Goal: Task Accomplishment & Management: Use online tool/utility

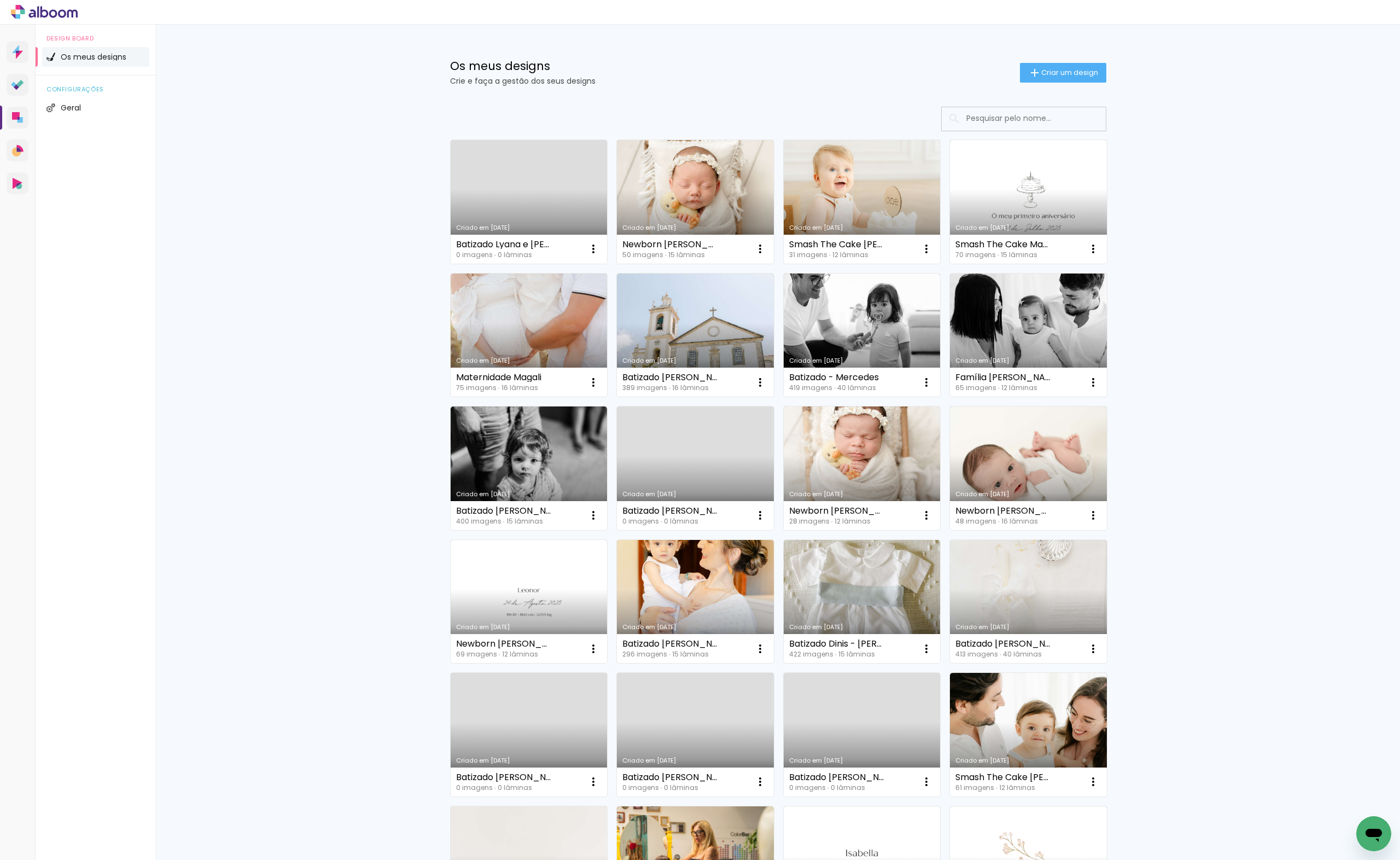
click at [565, 213] on link "Criado em [DATE]" at bounding box center [529, 202] width 157 height 124
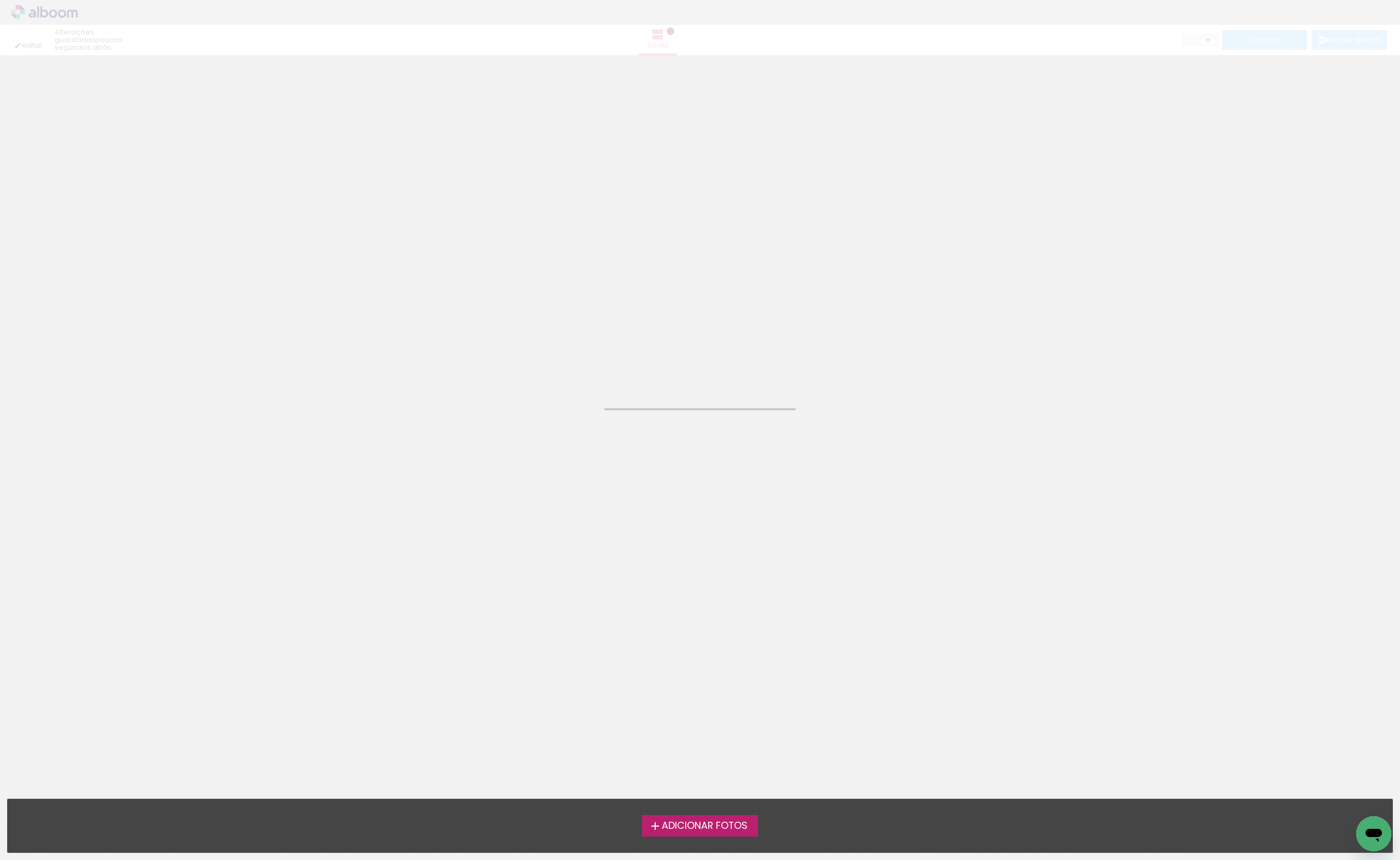
click at [693, 831] on span "Adicionar Fotos" at bounding box center [704, 826] width 86 height 10
click at [0, 0] on input "file" at bounding box center [0, 0] width 0 height 0
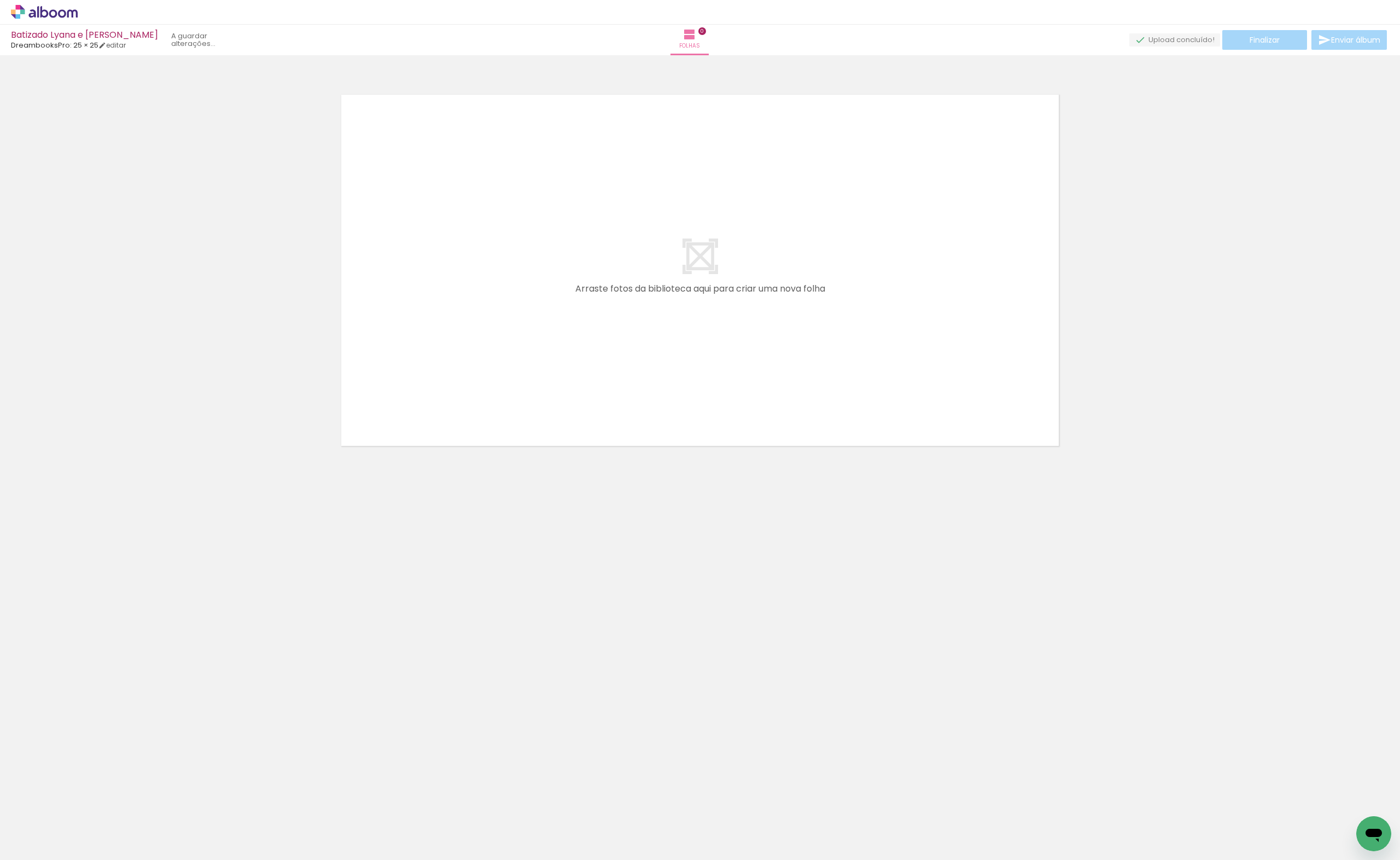
click at [51, 848] on span "Adicionar Fotos" at bounding box center [39, 854] width 33 height 12
click at [0, 0] on input "file" at bounding box center [0, 0] width 0 height 0
click at [12, 854] on iron-icon at bounding box center [16, 854] width 13 height 13
click at [0, 0] on input "file" at bounding box center [0, 0] width 0 height 0
click at [32, 846] on paper-button "Adicionar Fotos" at bounding box center [34, 854] width 53 height 17
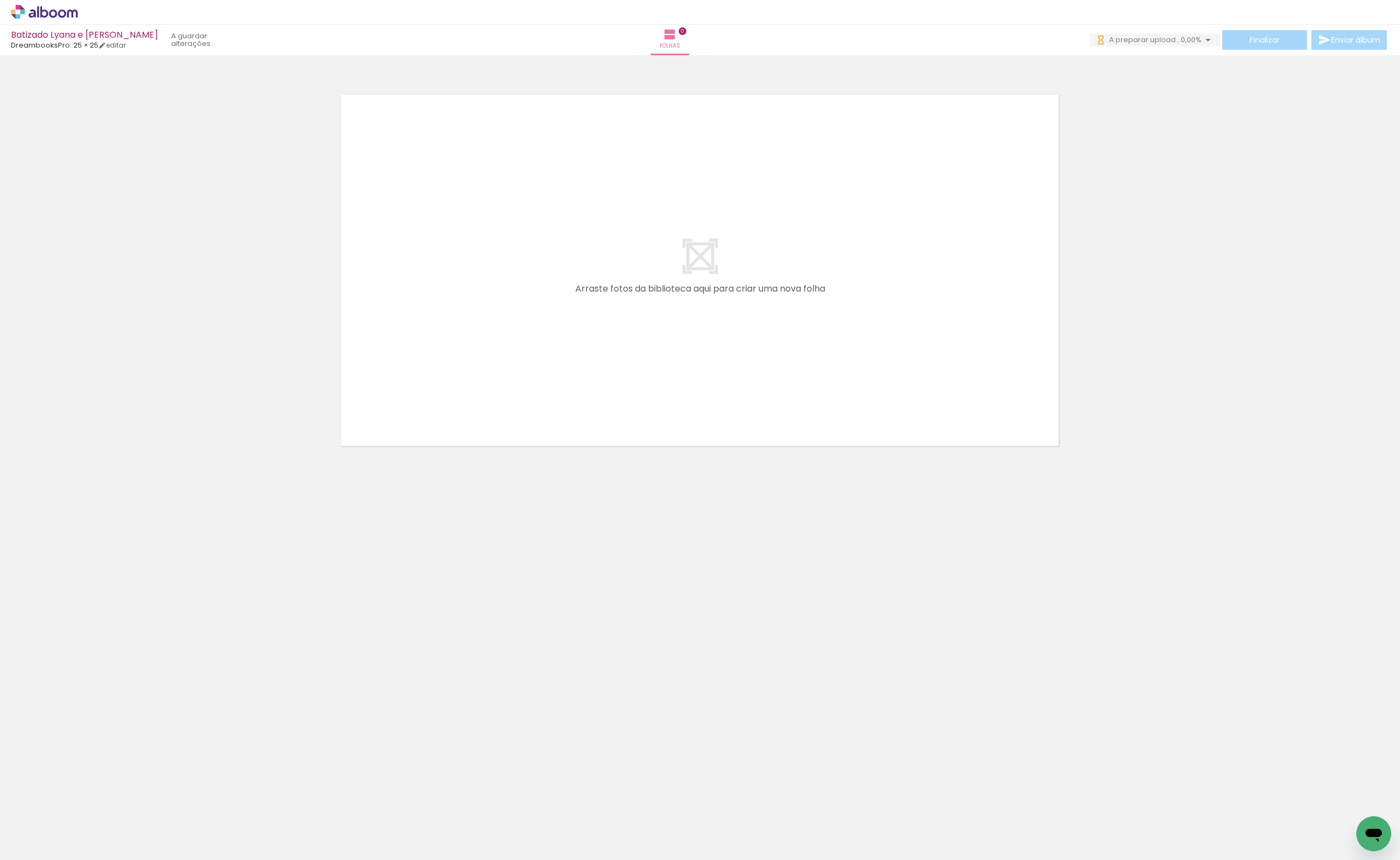
click at [0, 0] on input "file" at bounding box center [0, 0] width 0 height 0
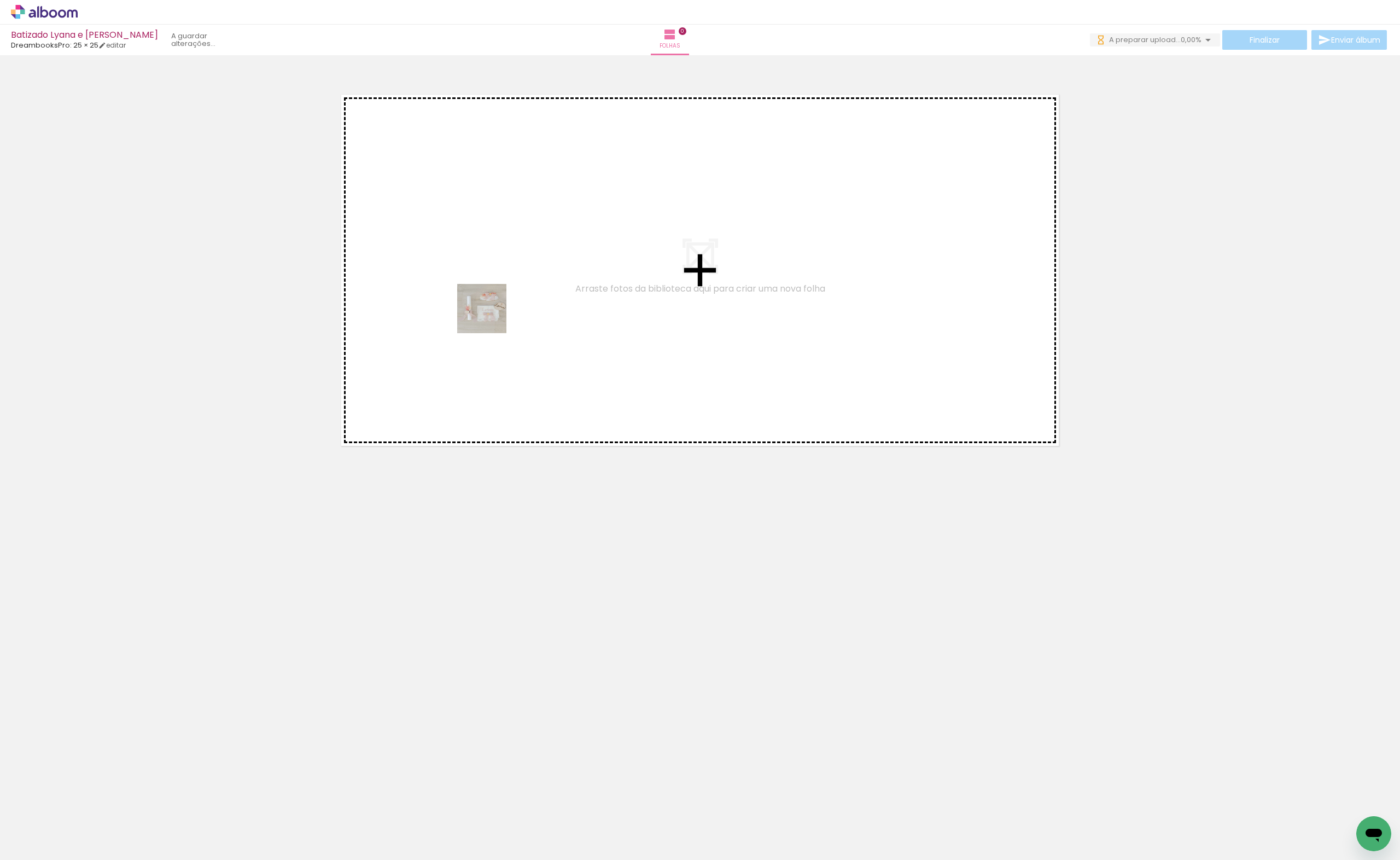
drag, startPoint x: 122, startPoint y: 830, endPoint x: 490, endPoint y: 317, distance: 631.3
click at [490, 317] on quentale-workspace at bounding box center [700, 430] width 1400 height 860
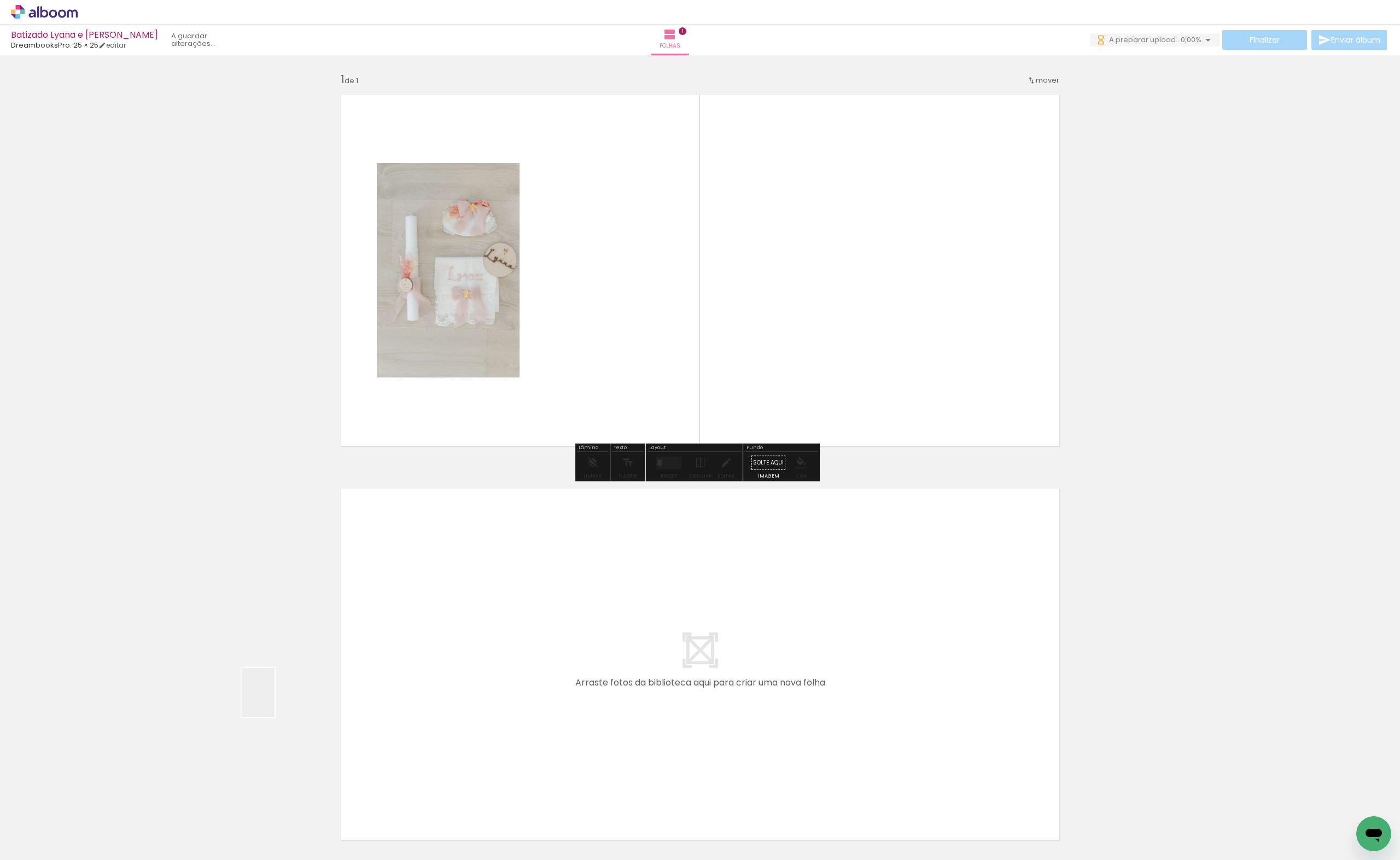
drag, startPoint x: 166, startPoint y: 833, endPoint x: 549, endPoint y: 317, distance: 642.6
click at [549, 317] on quentale-workspace at bounding box center [700, 430] width 1400 height 860
drag, startPoint x: 246, startPoint y: 820, endPoint x: 510, endPoint y: 577, distance: 358.8
click at [729, 275] on quentale-workspace at bounding box center [700, 430] width 1400 height 860
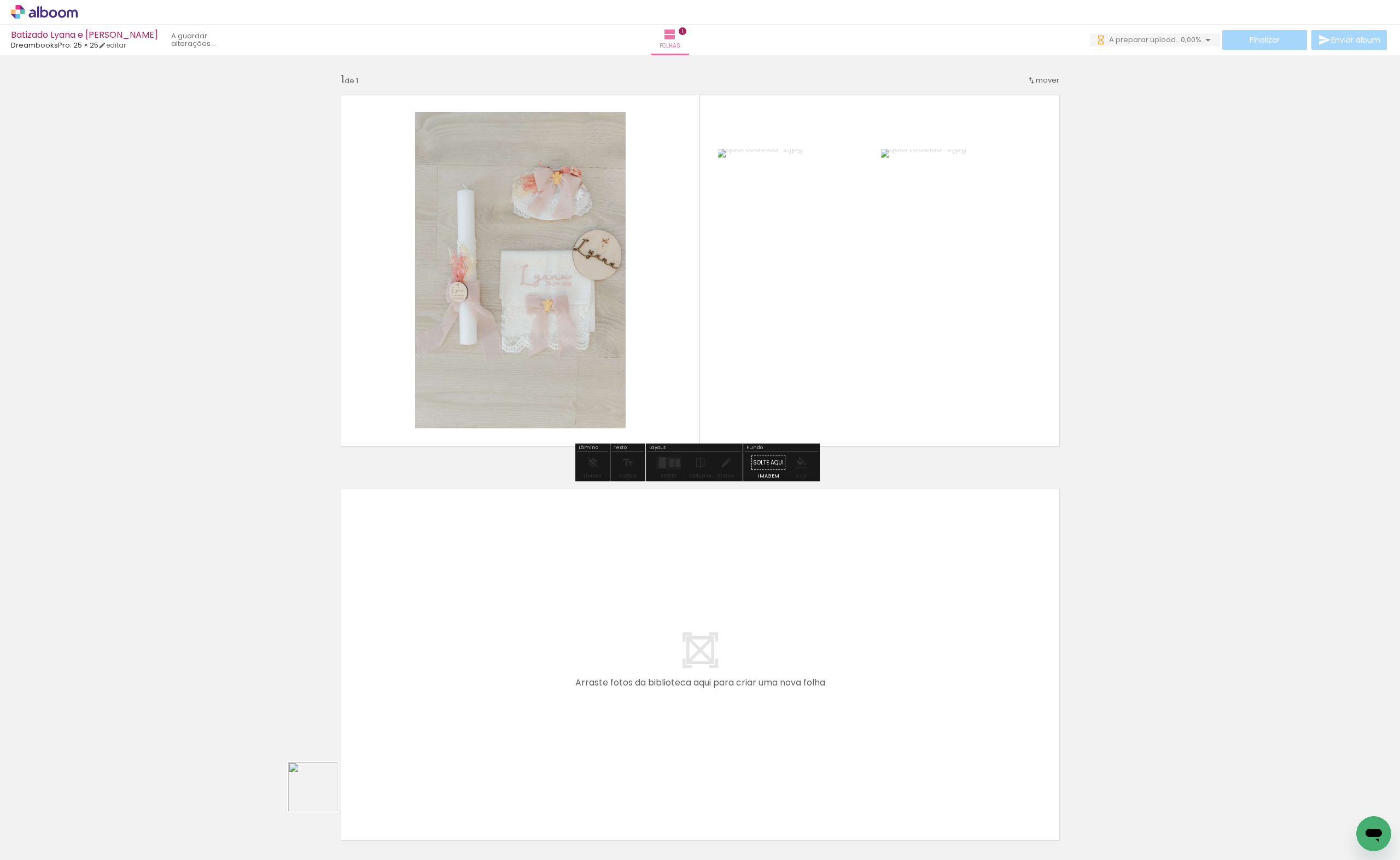
drag, startPoint x: 303, startPoint y: 826, endPoint x: 549, endPoint y: 515, distance: 396.5
click at [641, 251] on quentale-workspace at bounding box center [700, 430] width 1400 height 860
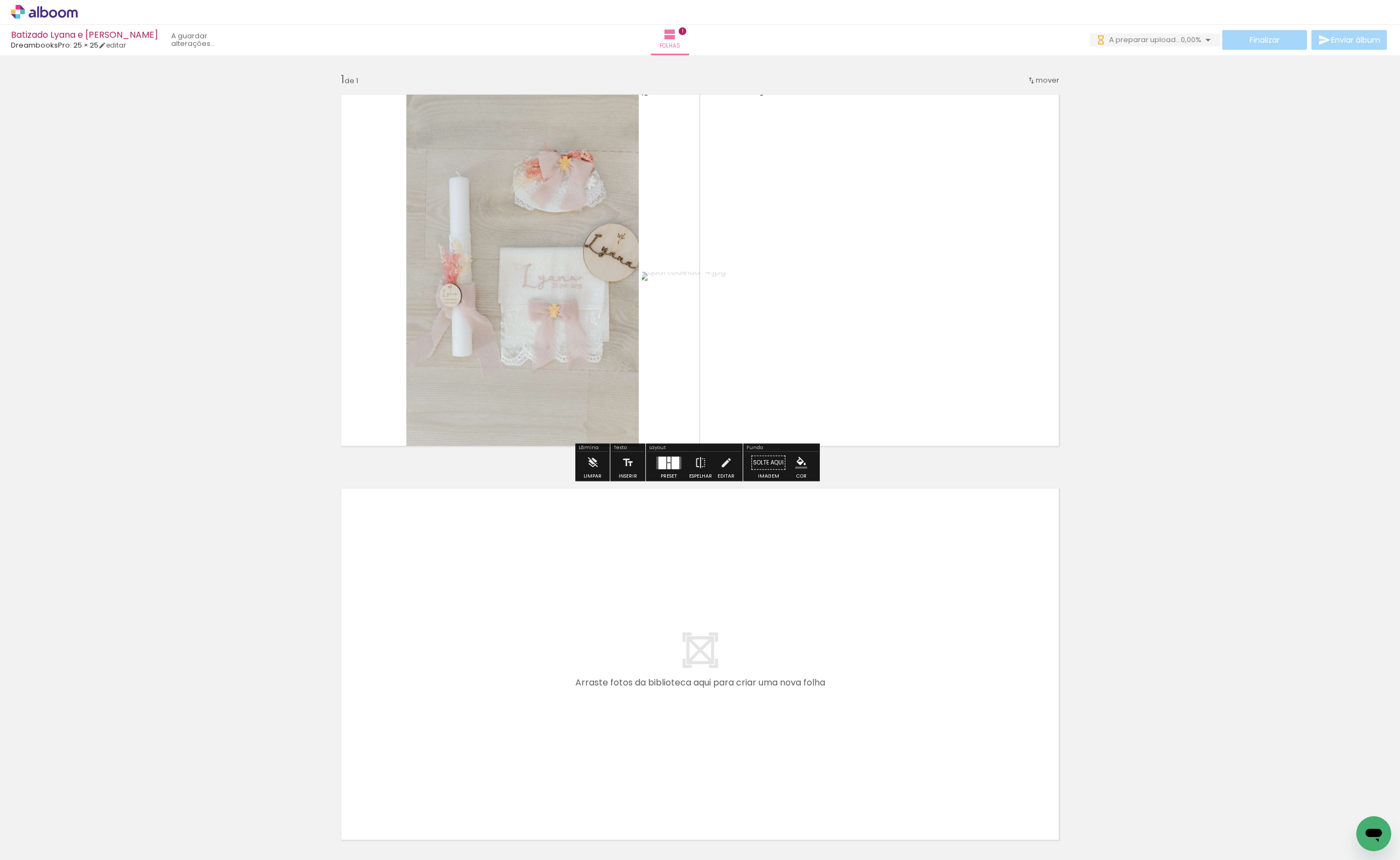
drag, startPoint x: 352, startPoint y: 817, endPoint x: 650, endPoint y: 318, distance: 581.2
click at [650, 318] on quentale-workspace at bounding box center [700, 430] width 1400 height 860
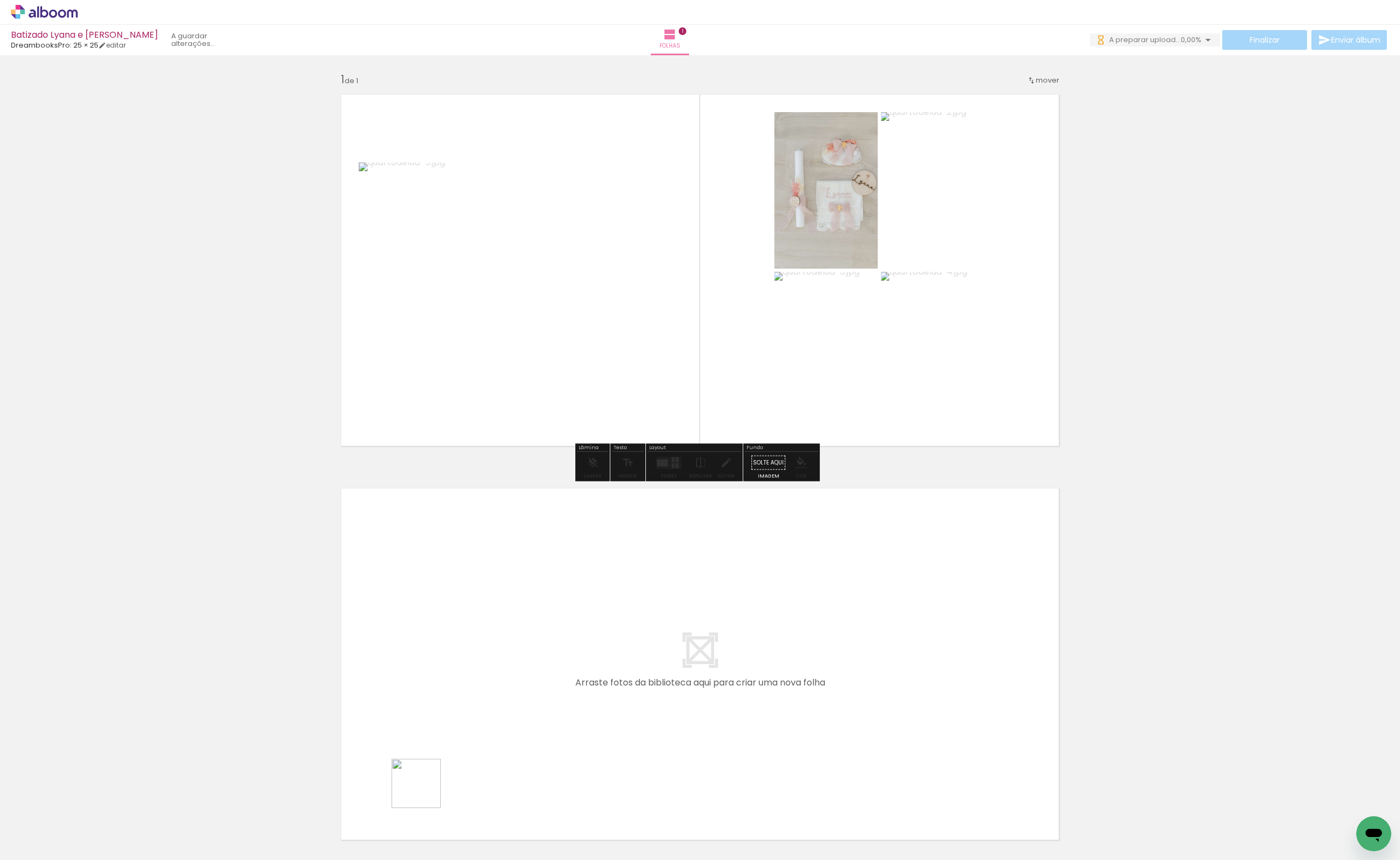
drag, startPoint x: 419, startPoint y: 841, endPoint x: 436, endPoint y: 710, distance: 132.1
click at [436, 710] on quentale-workspace at bounding box center [700, 430] width 1400 height 860
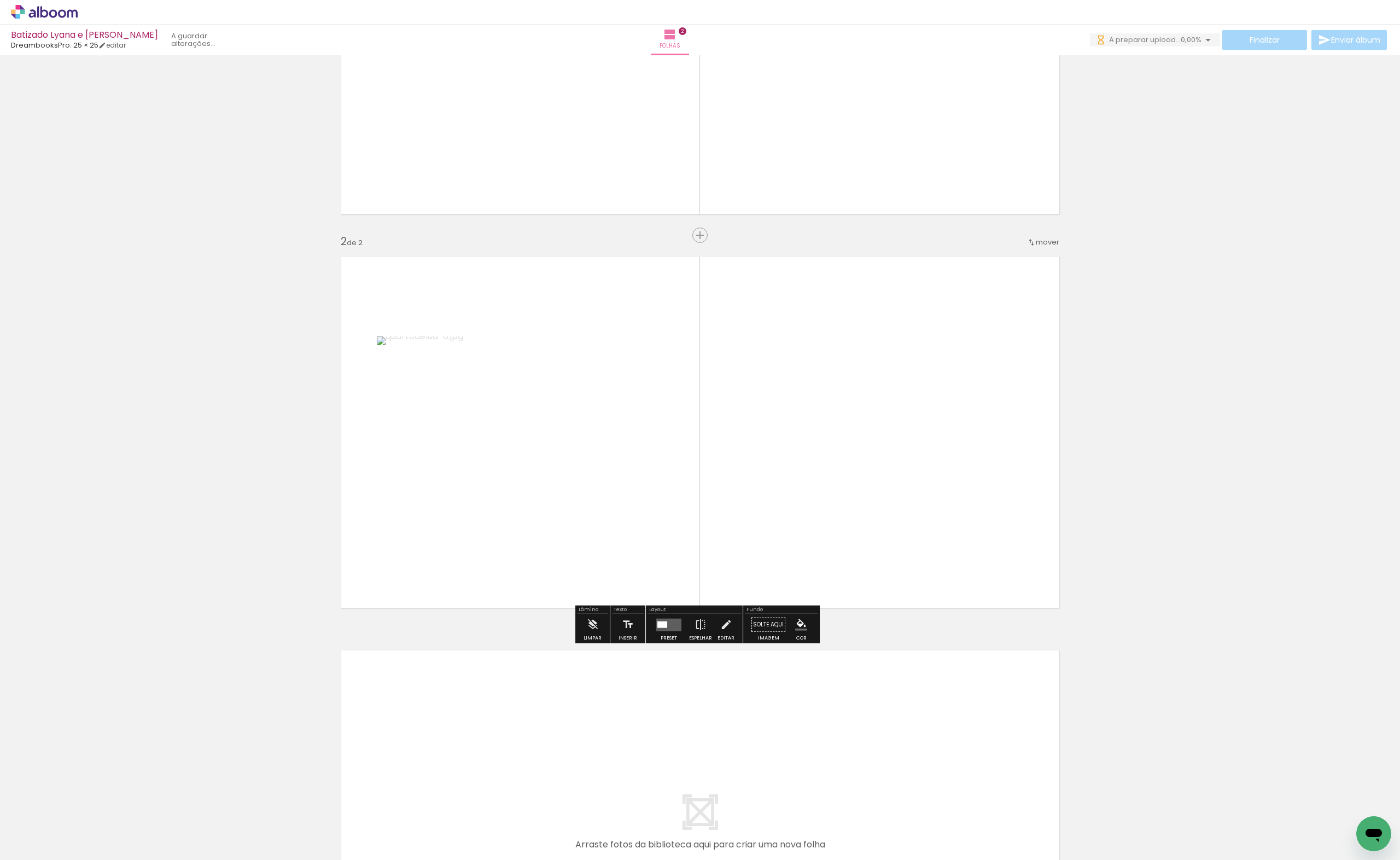
scroll to position [240, 0]
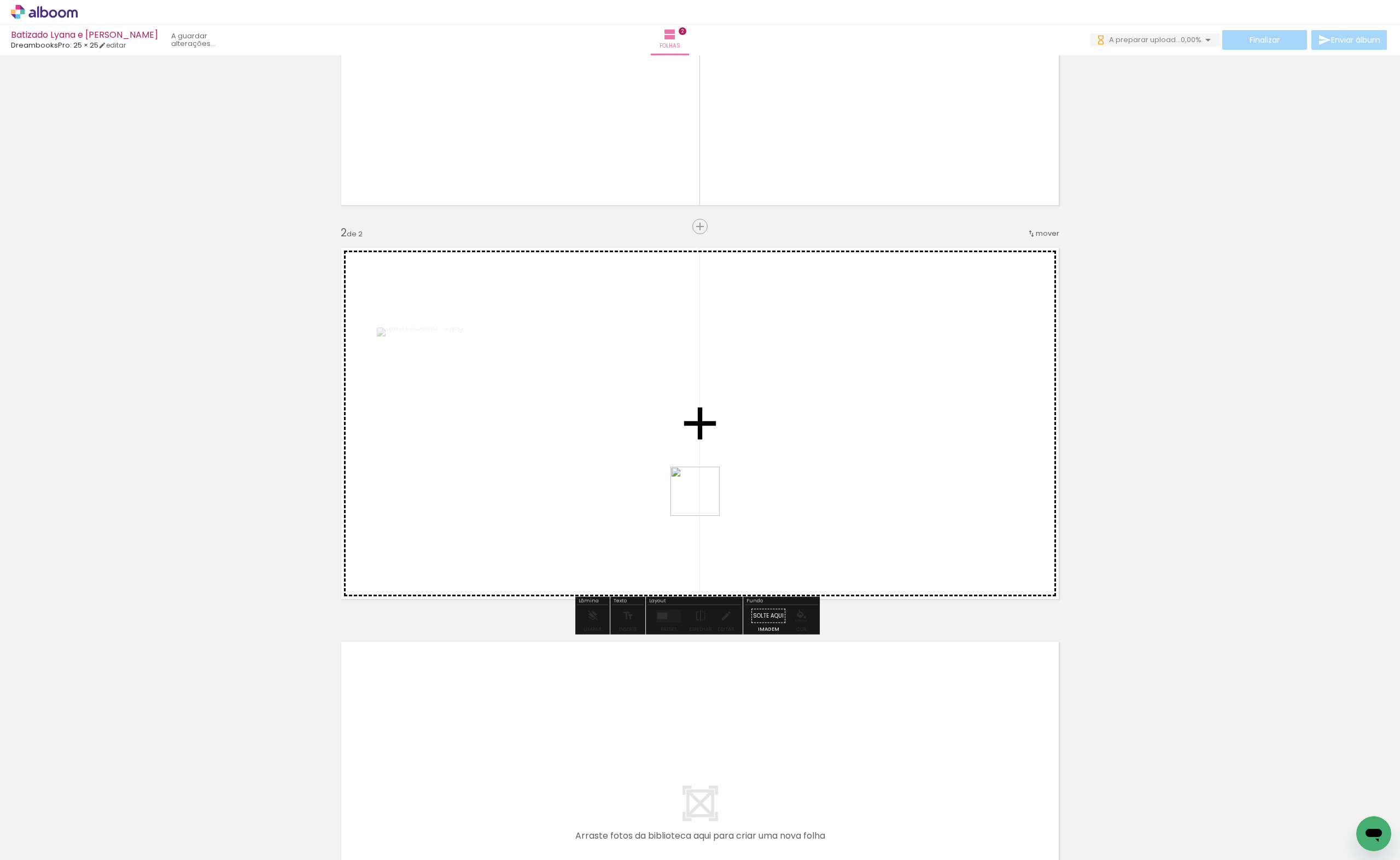
drag, startPoint x: 488, startPoint y: 815, endPoint x: 739, endPoint y: 426, distance: 462.9
click at [739, 426] on quentale-workspace at bounding box center [700, 430] width 1400 height 860
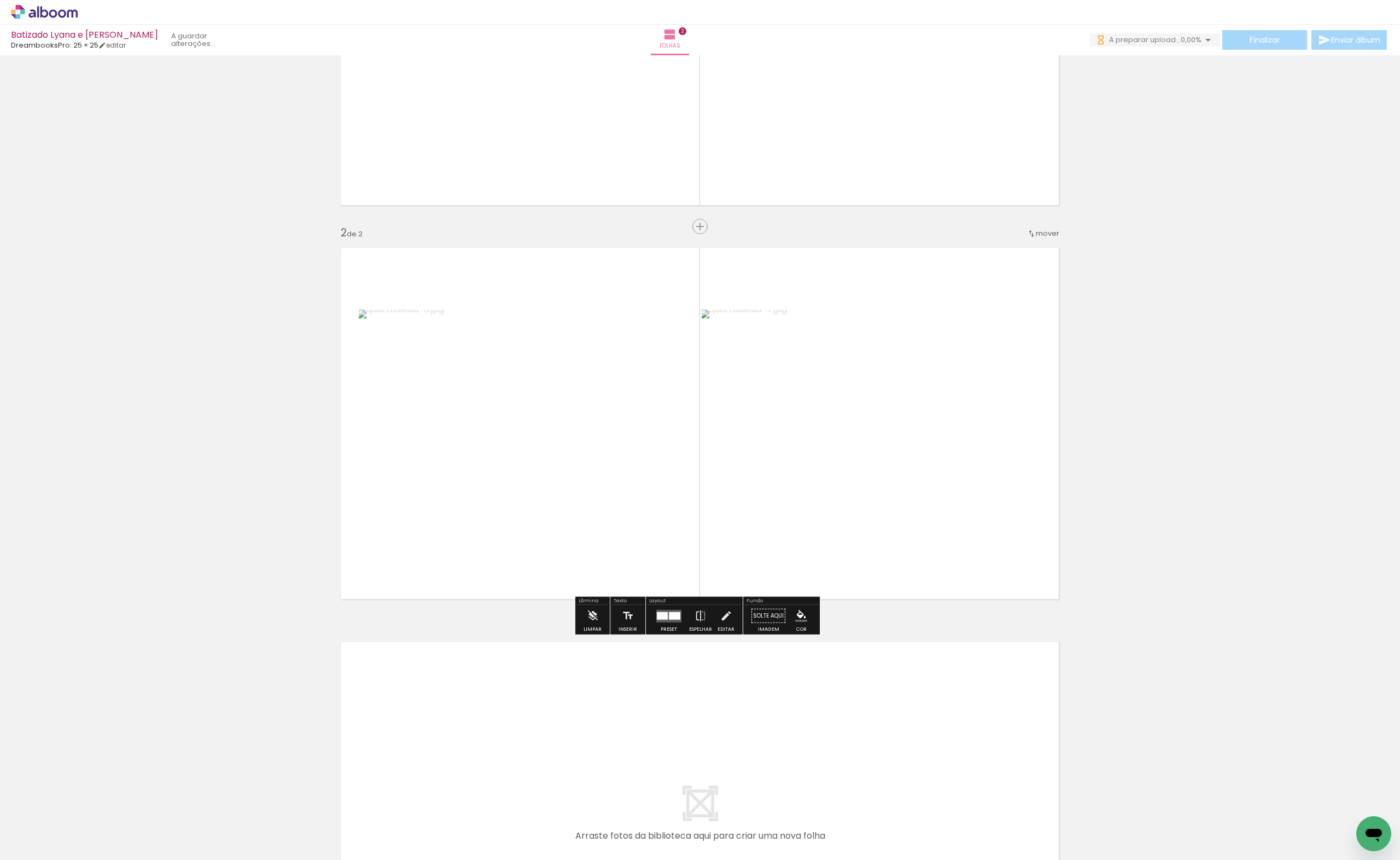
drag, startPoint x: 556, startPoint y: 833, endPoint x: 658, endPoint y: 834, distance: 102.0
click at [674, 424] on quentale-workspace at bounding box center [700, 430] width 1400 height 860
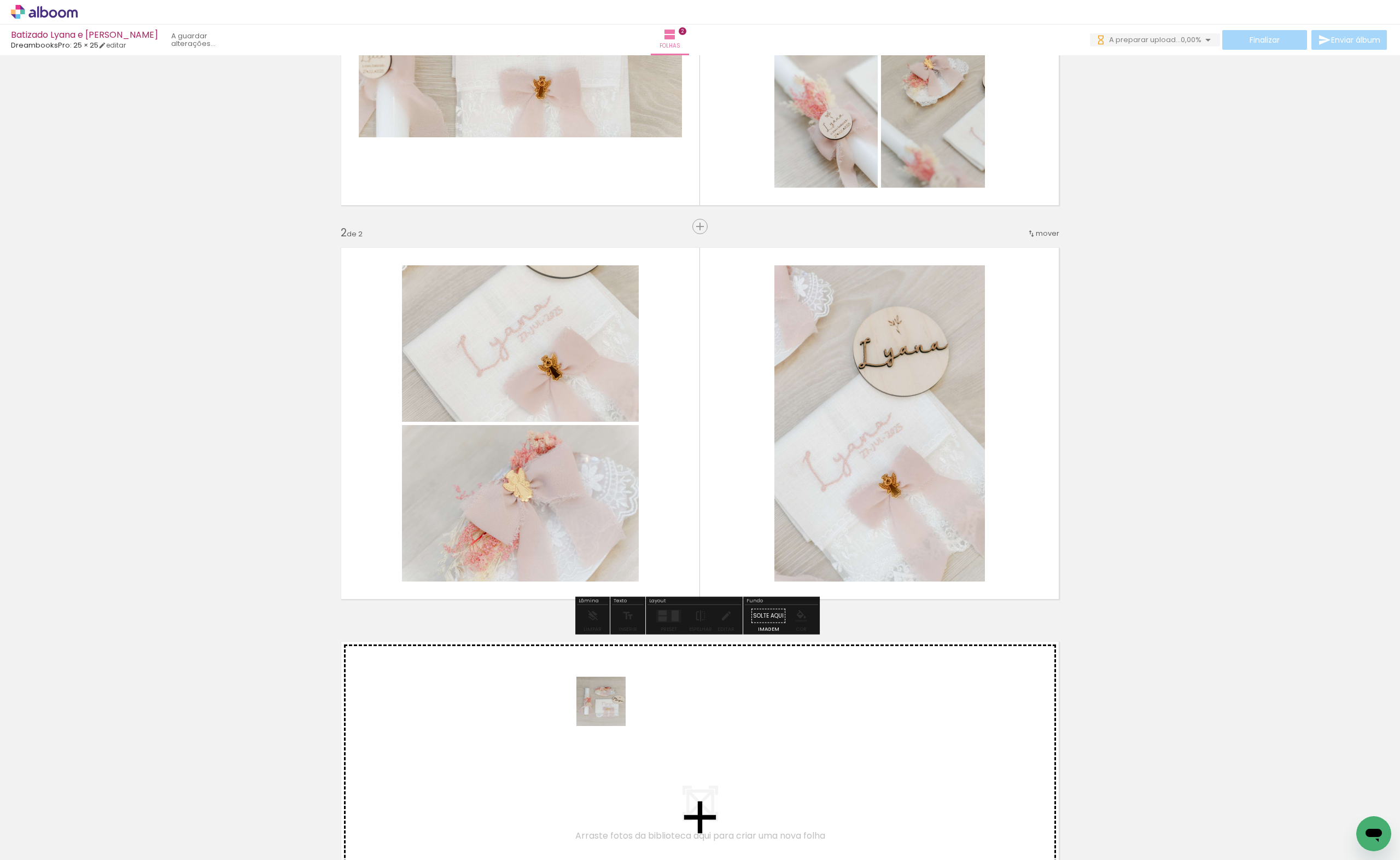
drag, startPoint x: 606, startPoint y: 830, endPoint x: 608, endPoint y: 708, distance: 122.0
click at [608, 708] on quentale-workspace at bounding box center [700, 430] width 1400 height 860
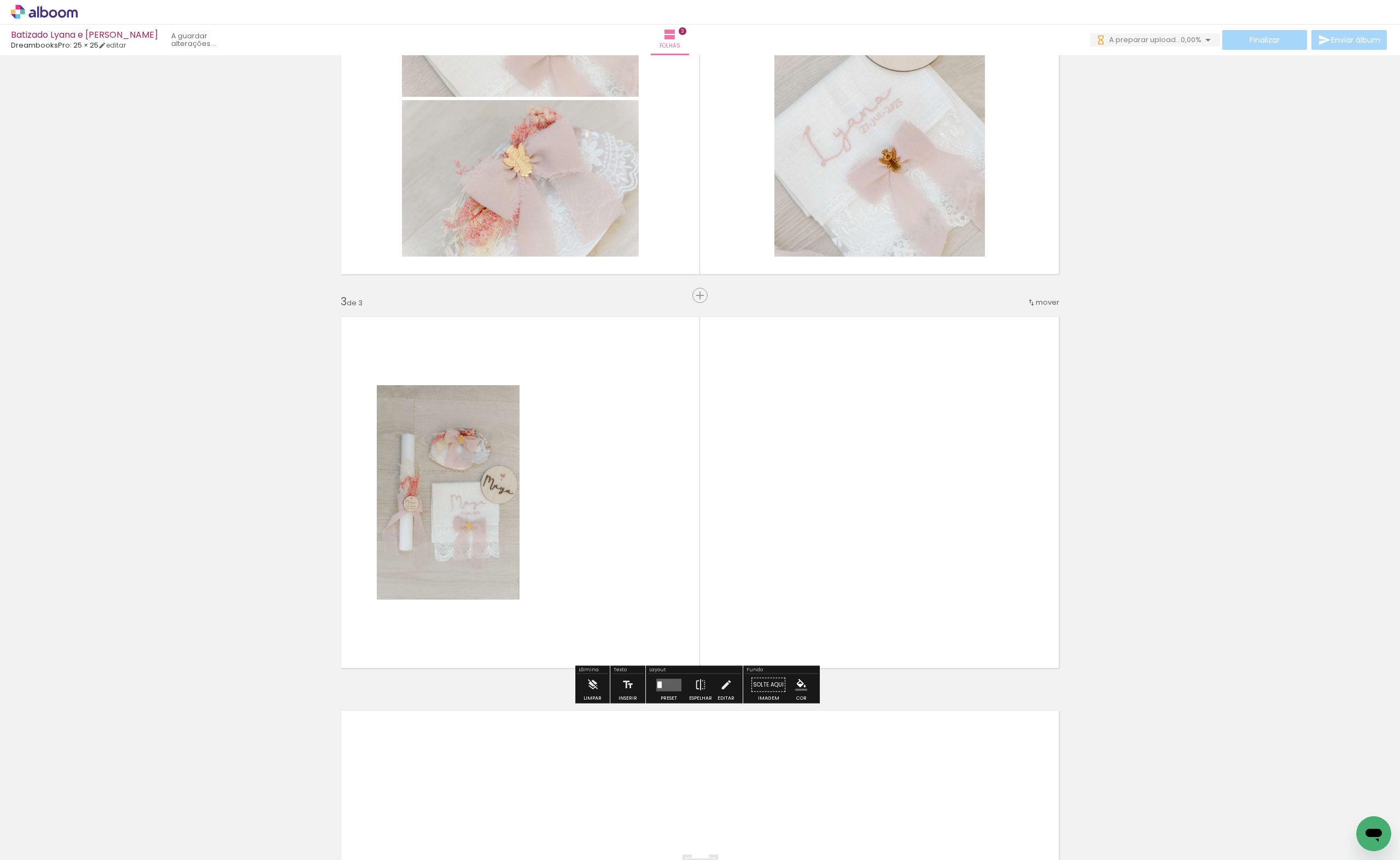
scroll to position [634, 0]
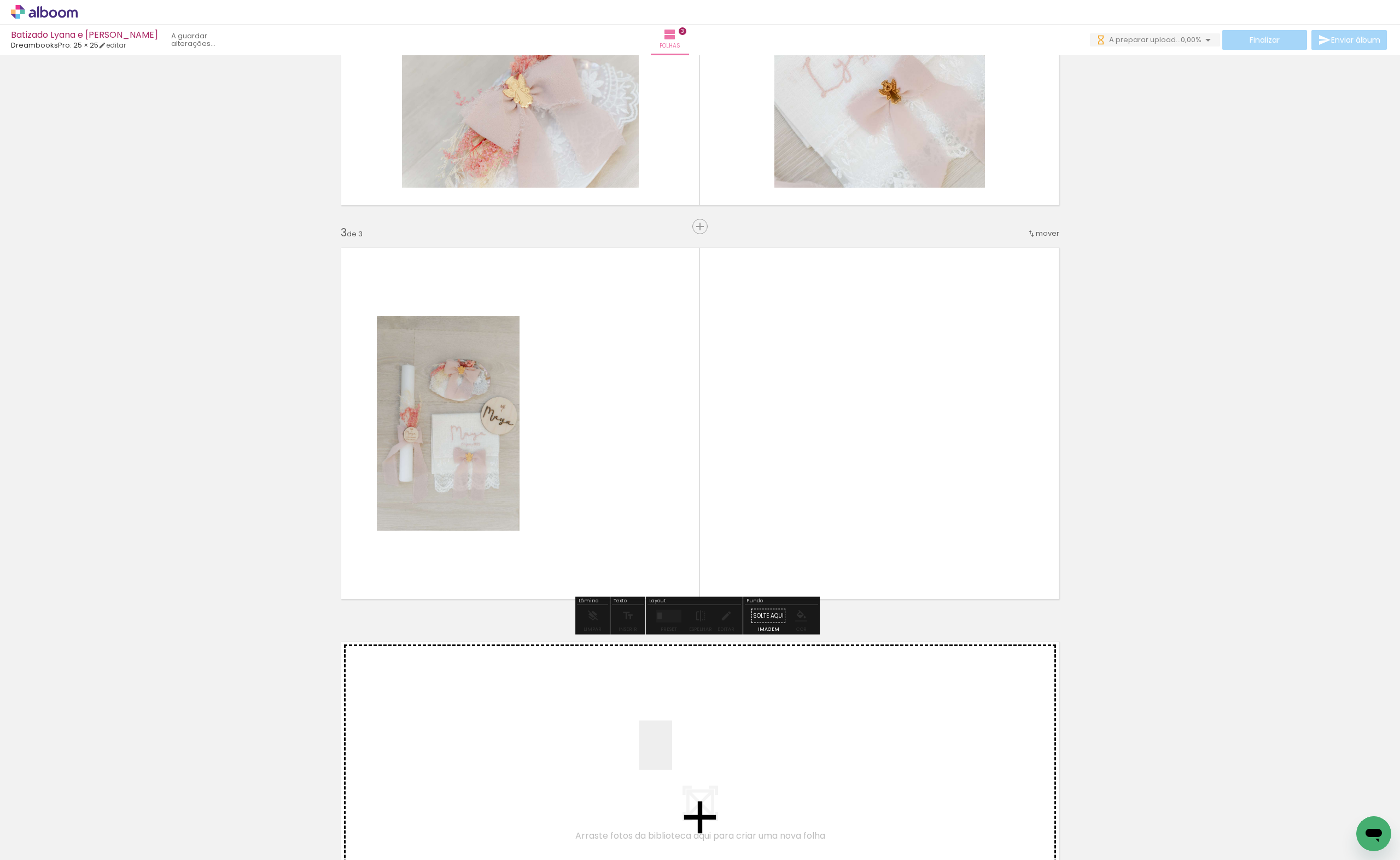
drag, startPoint x: 672, startPoint y: 753, endPoint x: 742, endPoint y: 749, distance: 70.1
click at [640, 402] on quentale-workspace at bounding box center [700, 430] width 1400 height 860
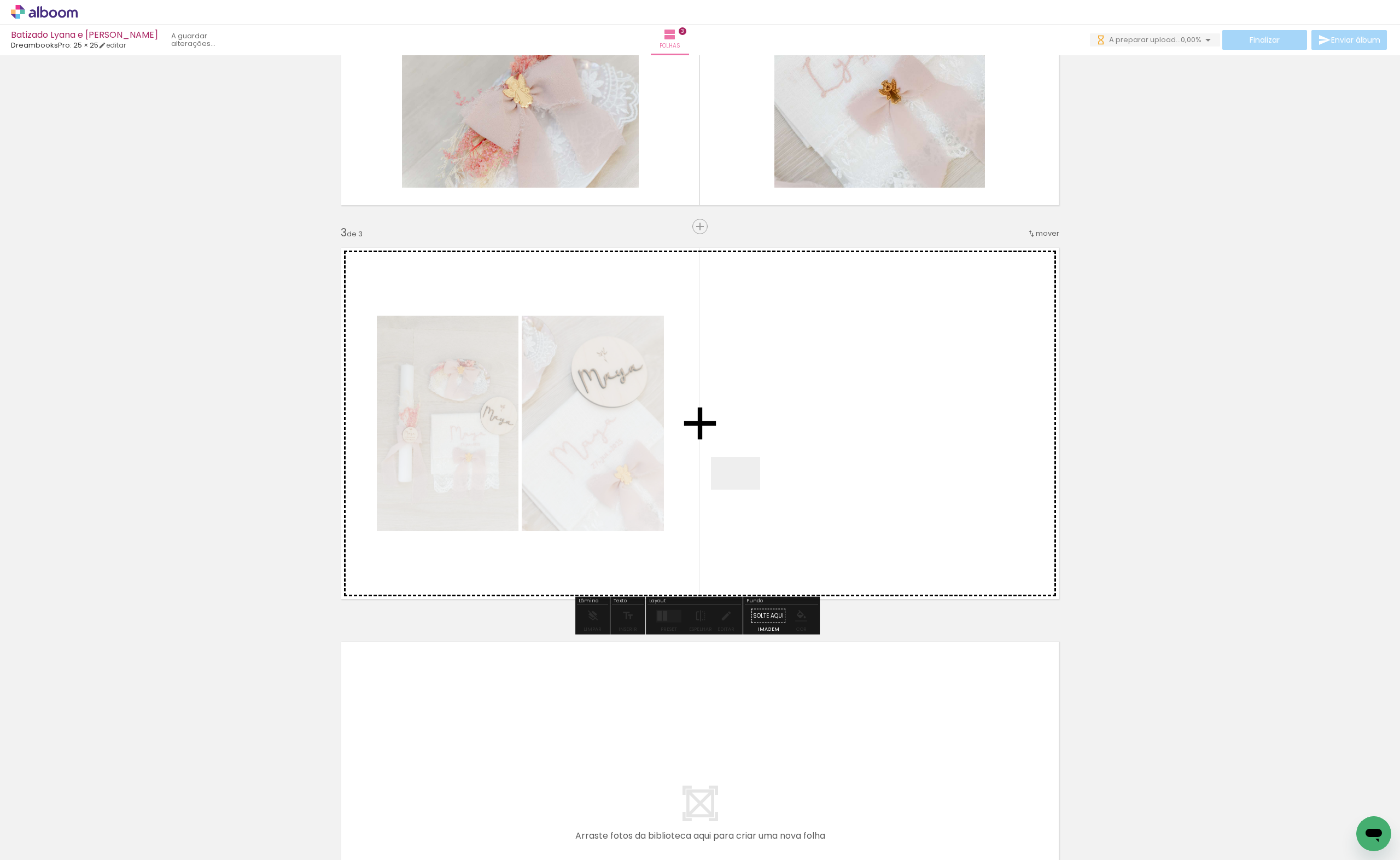
drag, startPoint x: 744, startPoint y: 489, endPoint x: 744, endPoint y: 458, distance: 31.0
click at [744, 458] on quentale-workspace at bounding box center [700, 430] width 1400 height 860
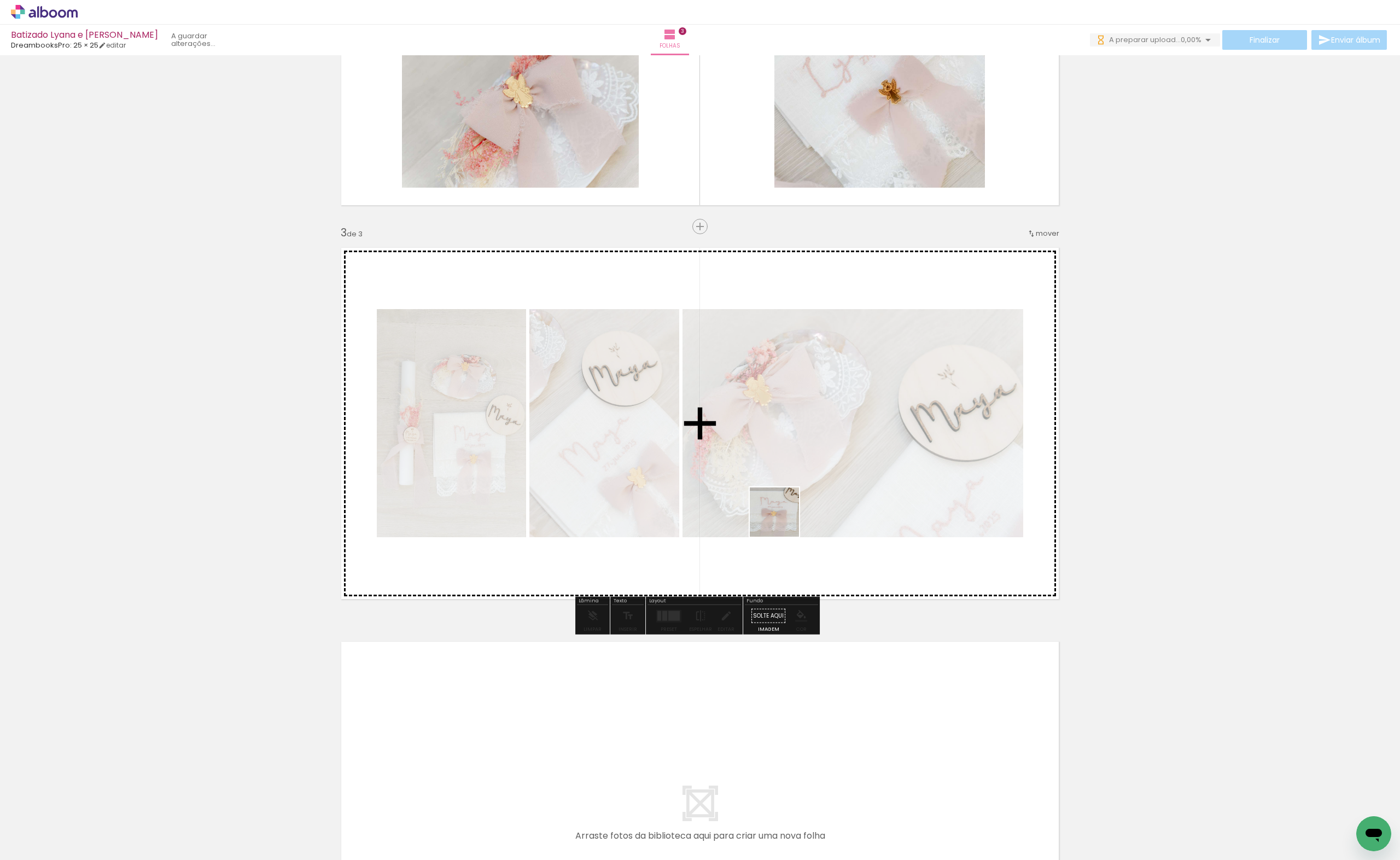
drag, startPoint x: 793, startPoint y: 810, endPoint x: 833, endPoint y: 848, distance: 55.2
click at [781, 463] on quentale-workspace at bounding box center [700, 430] width 1400 height 860
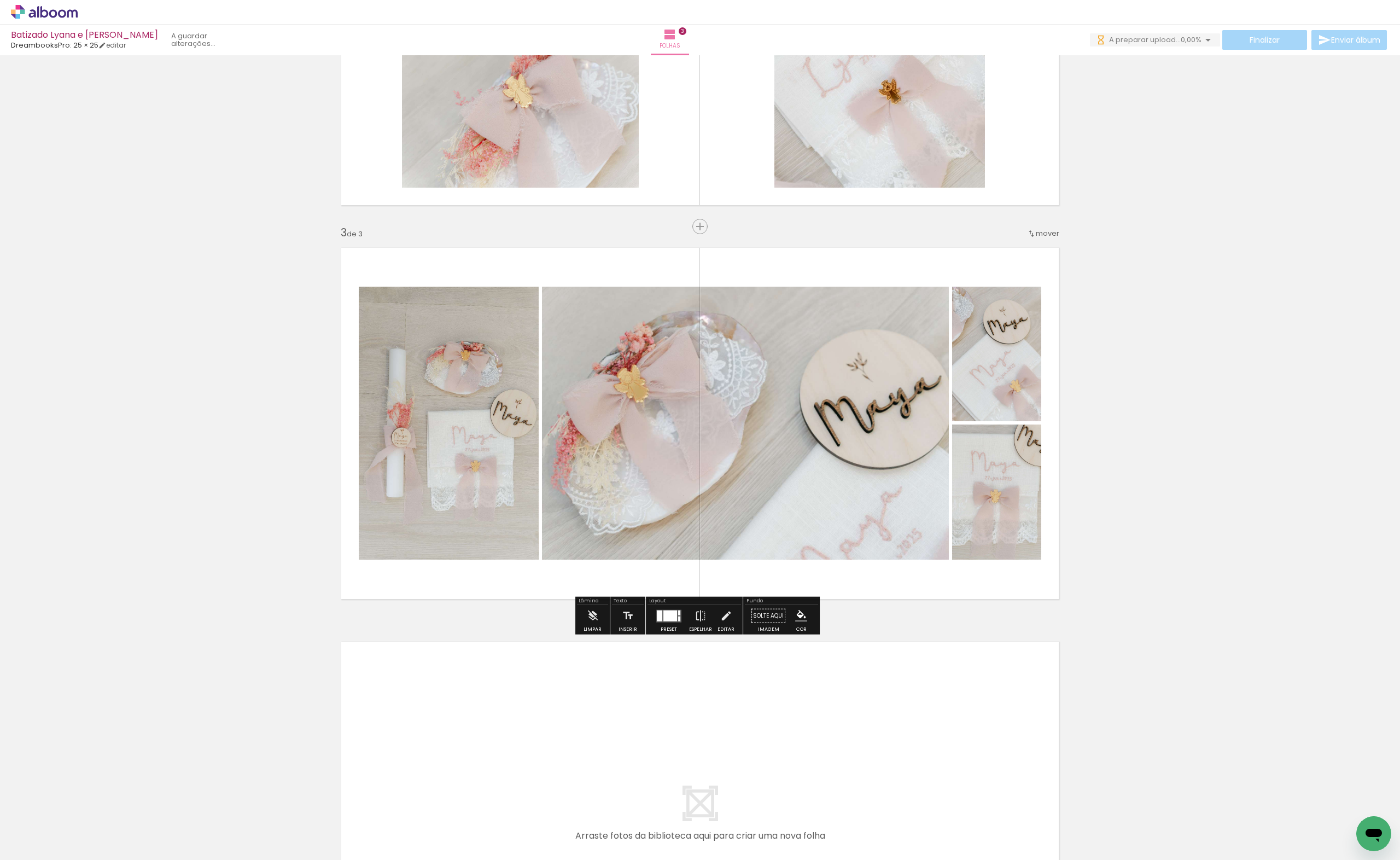
drag, startPoint x: 843, startPoint y: 823, endPoint x: 942, endPoint y: 796, distance: 102.6
click at [820, 488] on quentale-workspace at bounding box center [700, 430] width 1400 height 860
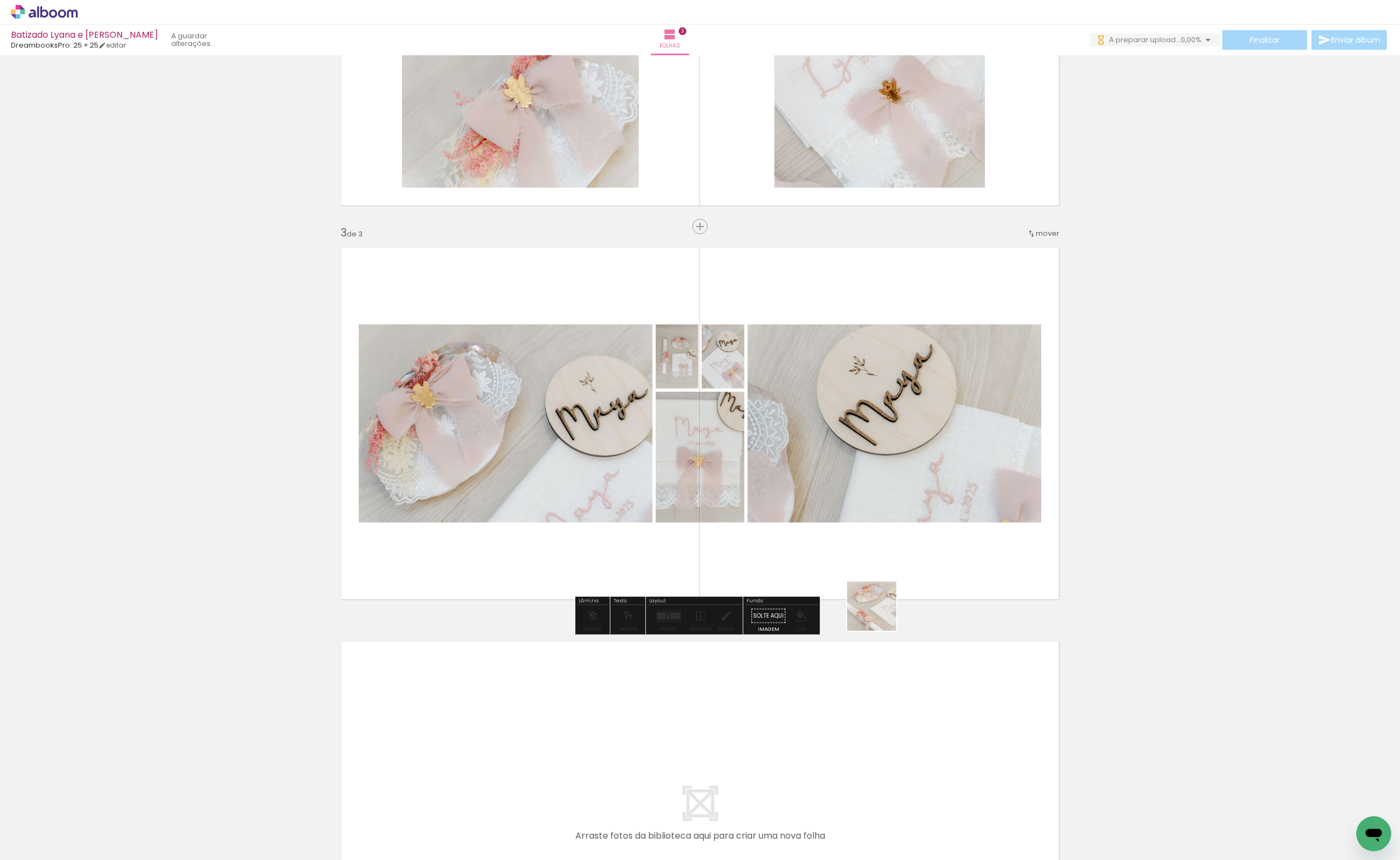
drag, startPoint x: 880, startPoint y: 614, endPoint x: 967, endPoint y: 785, distance: 191.9
click at [842, 483] on quentale-workspace at bounding box center [700, 430] width 1400 height 860
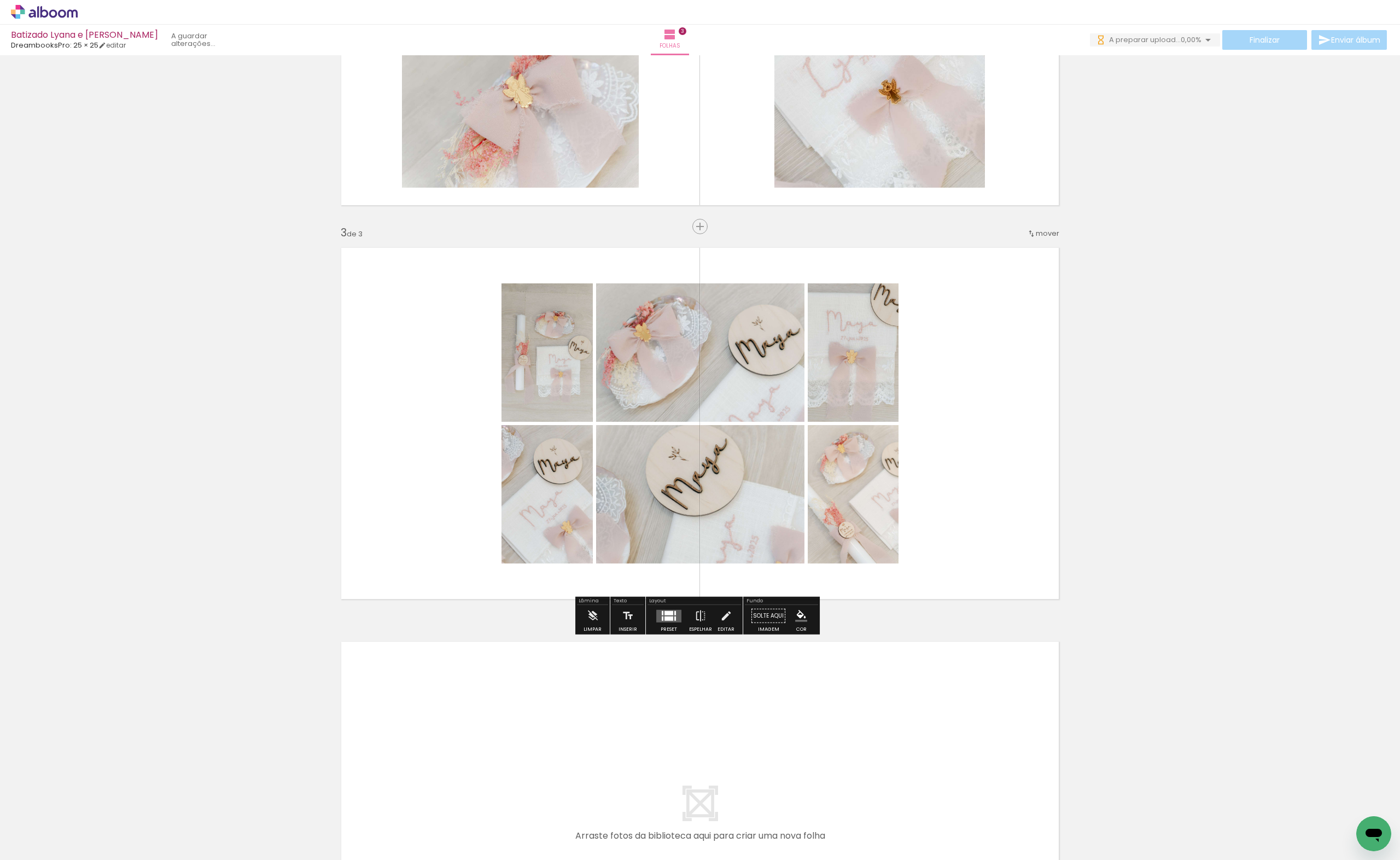
drag, startPoint x: 961, startPoint y: 777, endPoint x: 1054, endPoint y: 830, distance: 107.0
click at [893, 537] on quentale-workspace at bounding box center [700, 430] width 1400 height 860
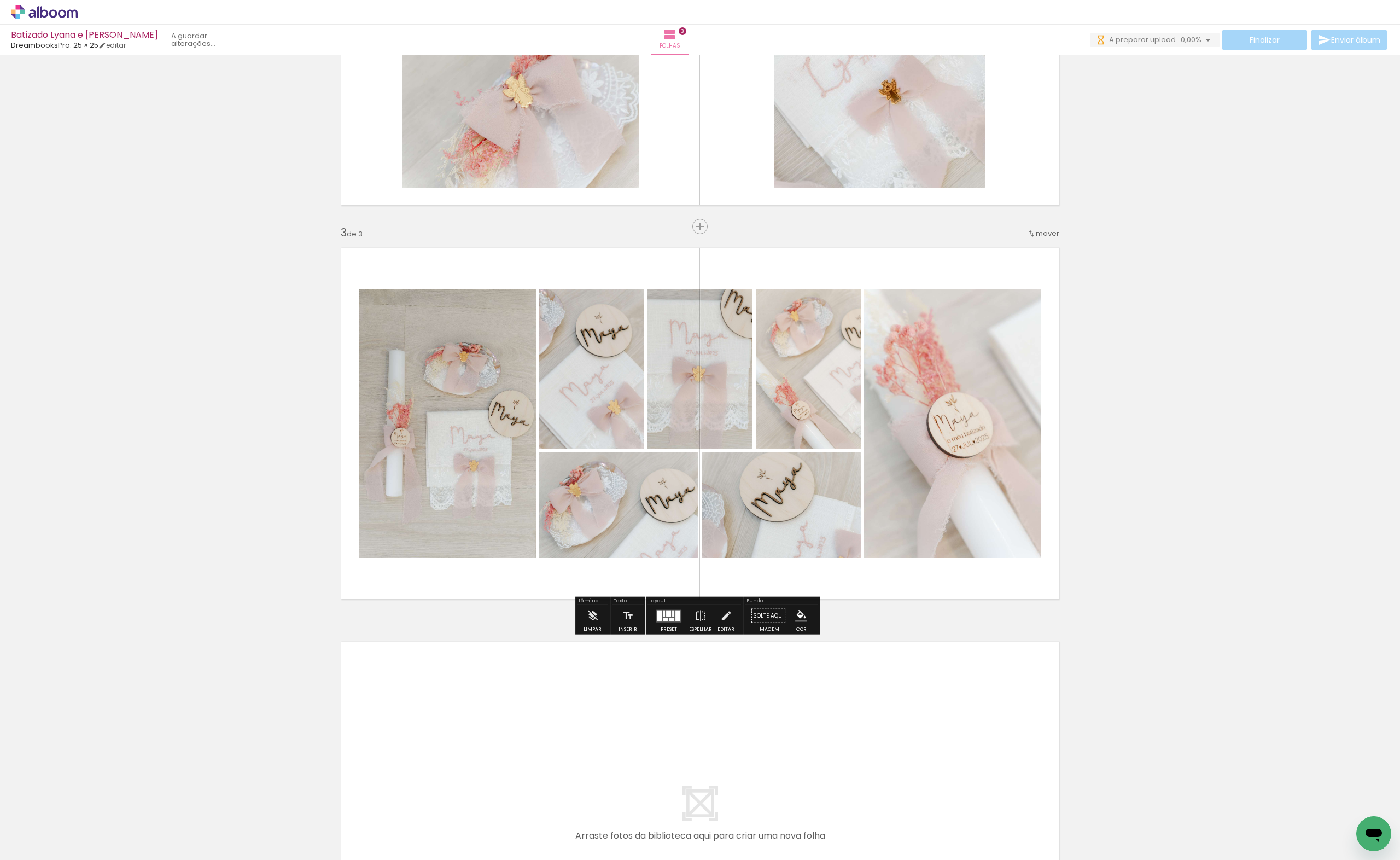
scroll to position [0, 0]
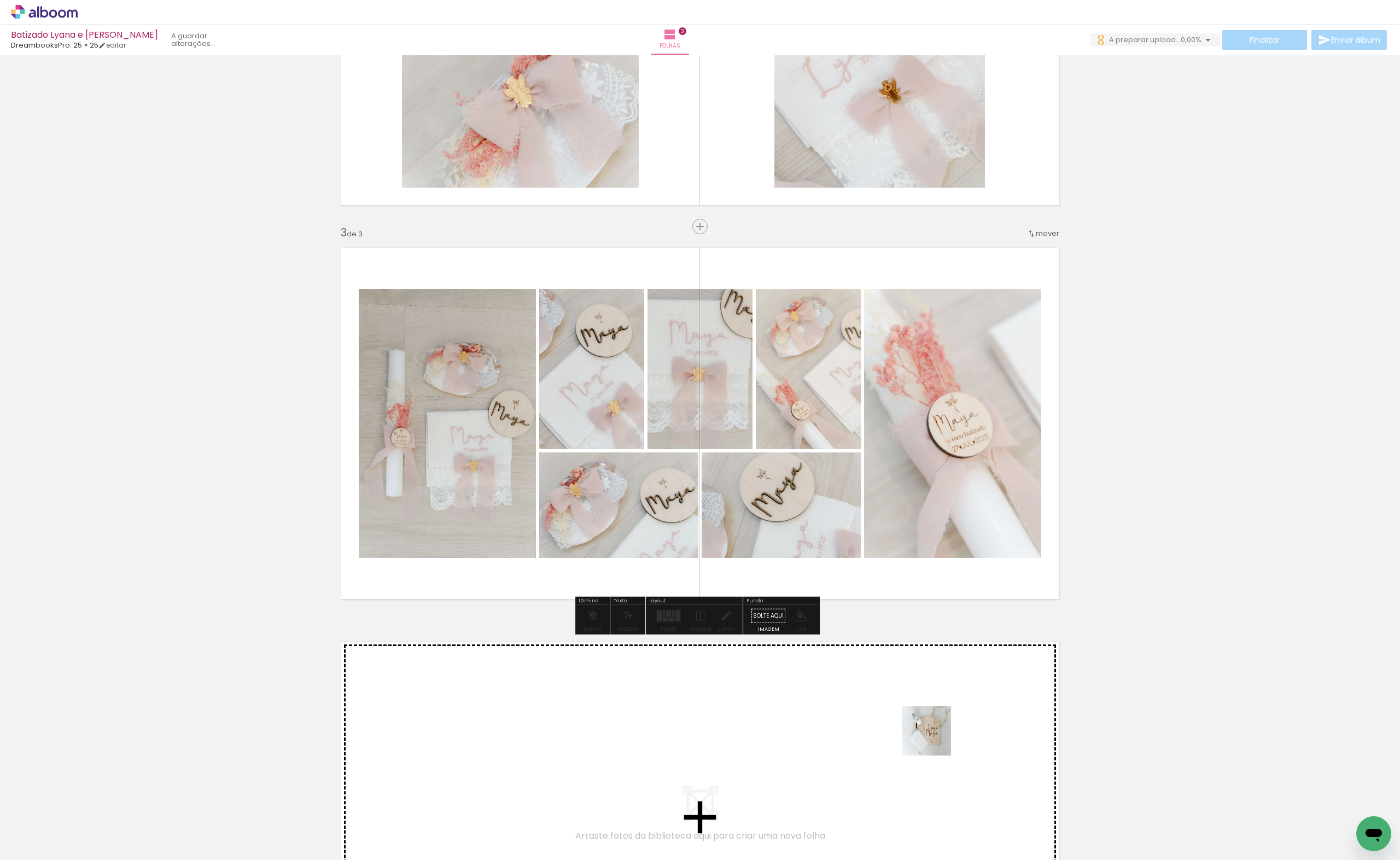
drag, startPoint x: 935, startPoint y: 739, endPoint x: 1151, endPoint y: 815, distance: 229.0
click at [931, 737] on quentale-workspace at bounding box center [700, 430] width 1400 height 860
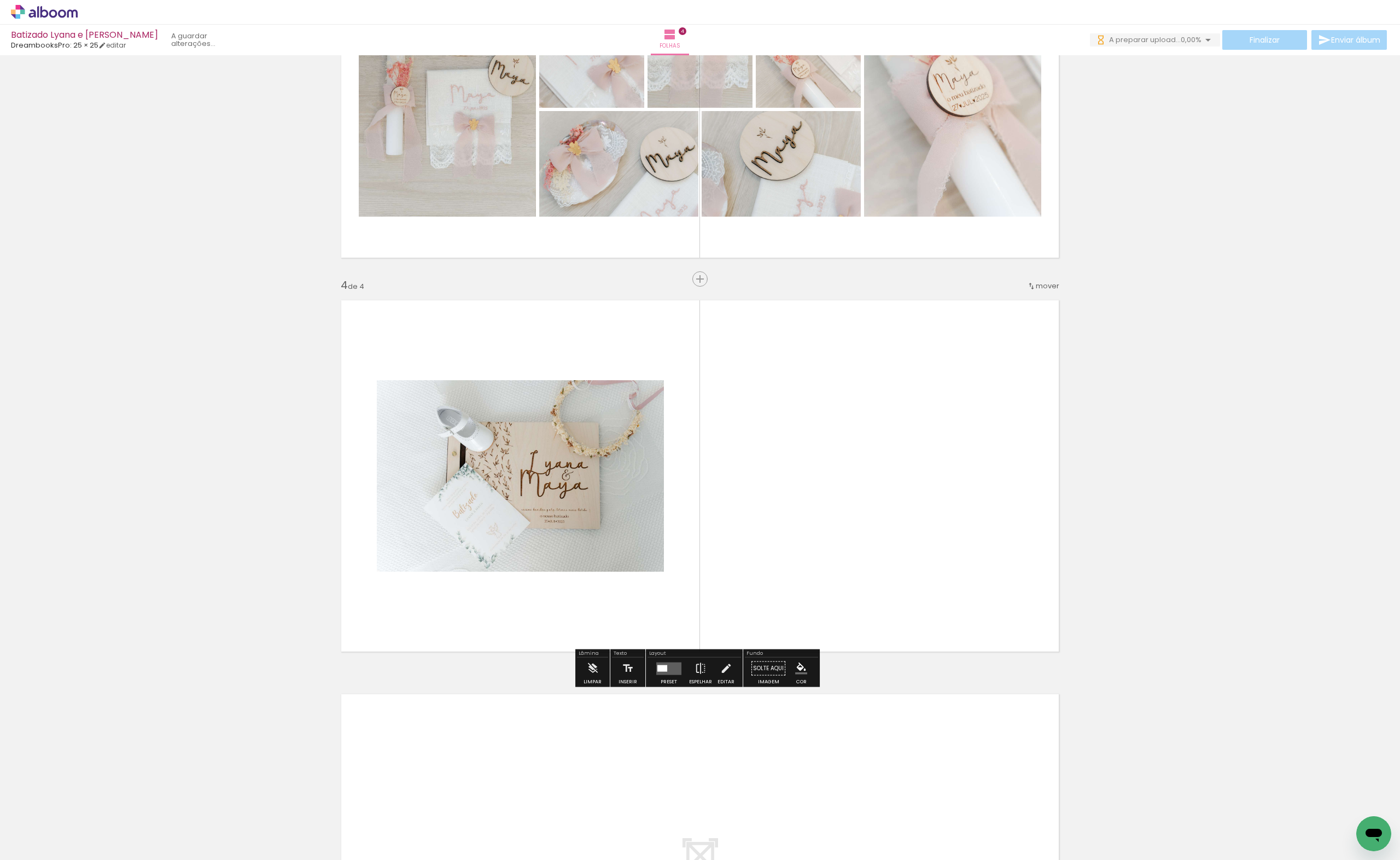
scroll to position [1029, 0]
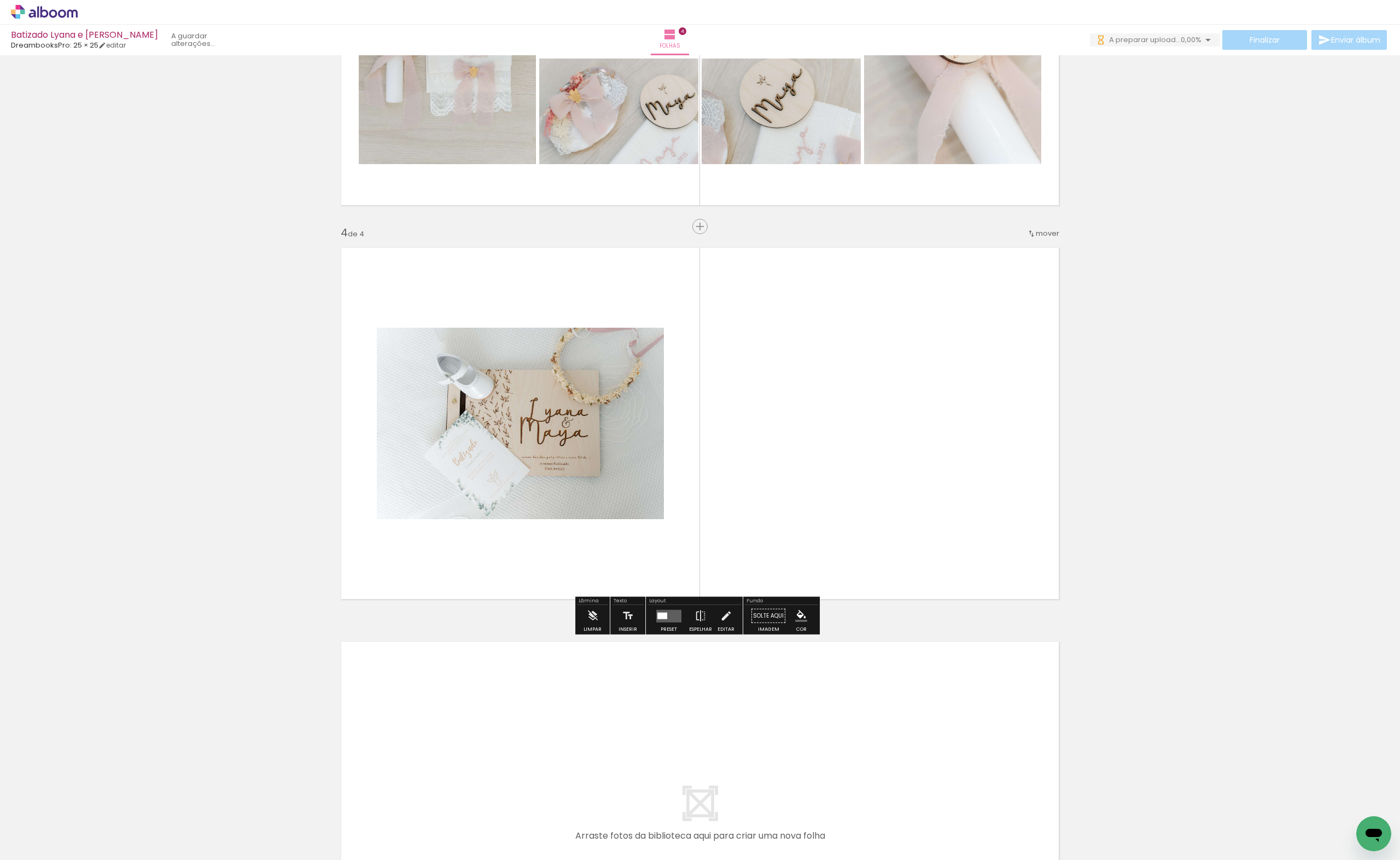
drag, startPoint x: 1097, startPoint y: 825, endPoint x: 1109, endPoint y: 809, distance: 20.0
click at [896, 550] on quentale-workspace at bounding box center [700, 430] width 1400 height 860
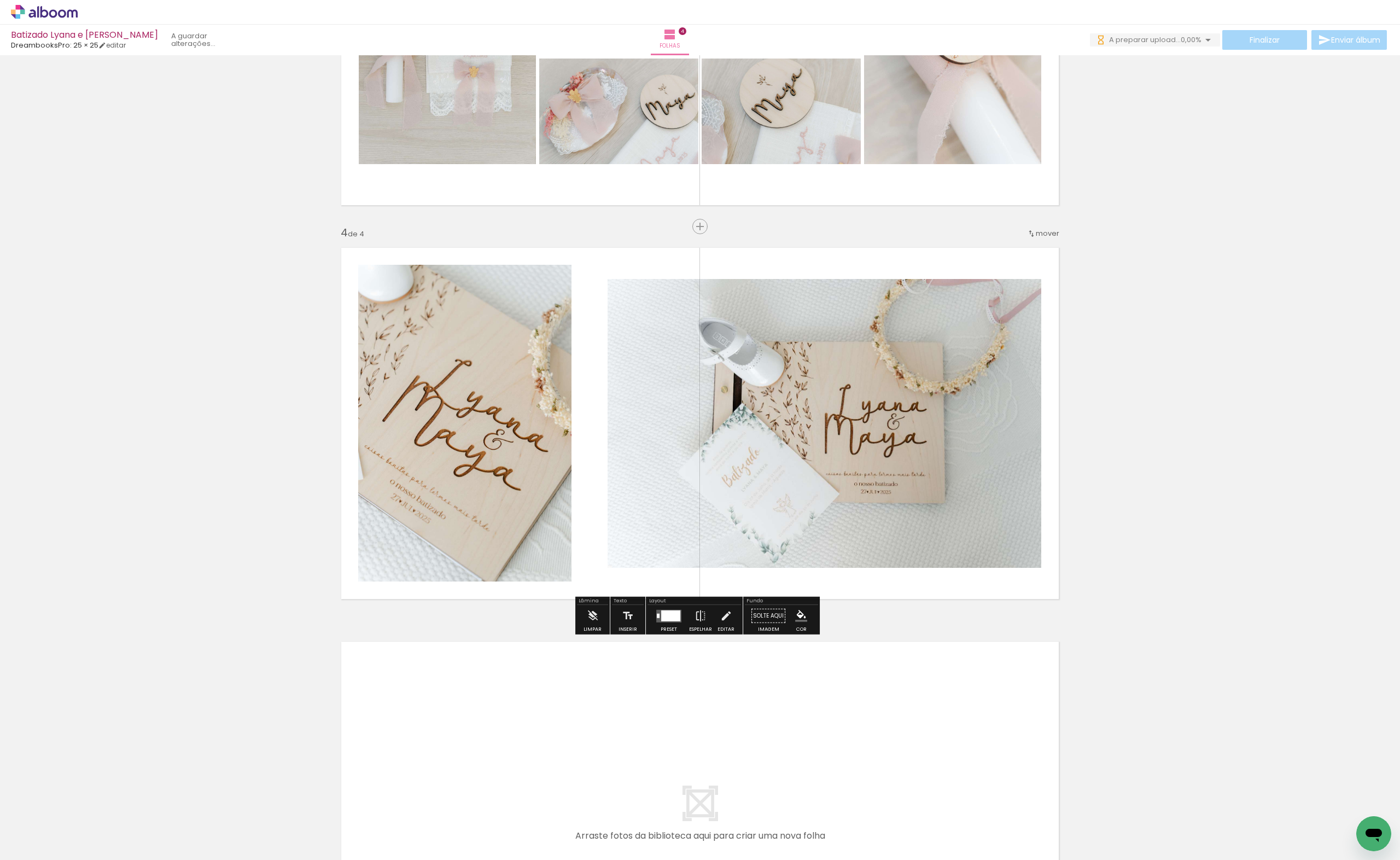
drag, startPoint x: 1170, startPoint y: 845, endPoint x: 778, endPoint y: 424, distance: 575.2
click at [778, 424] on quentale-workspace at bounding box center [700, 430] width 1400 height 860
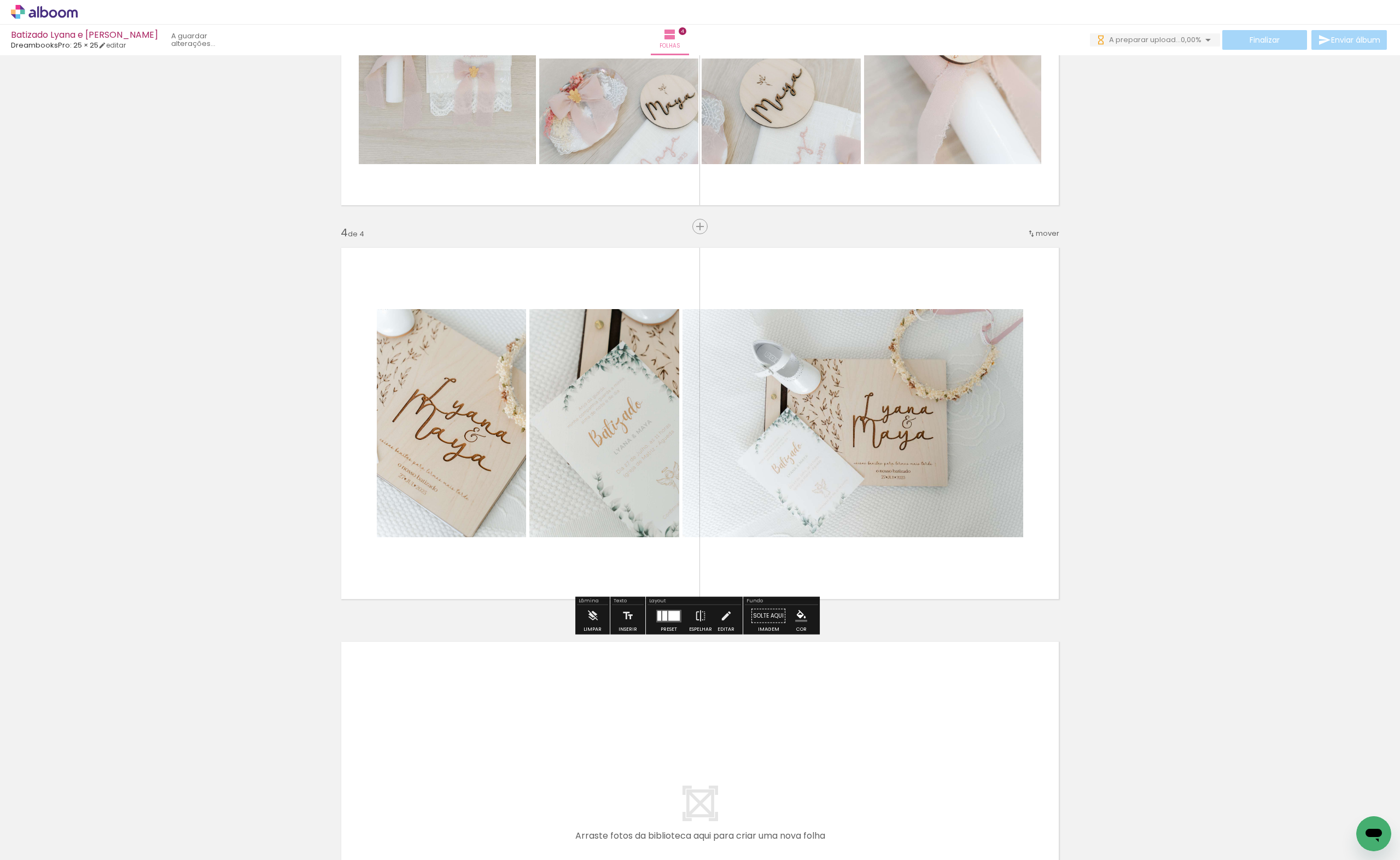
scroll to position [0, 0]
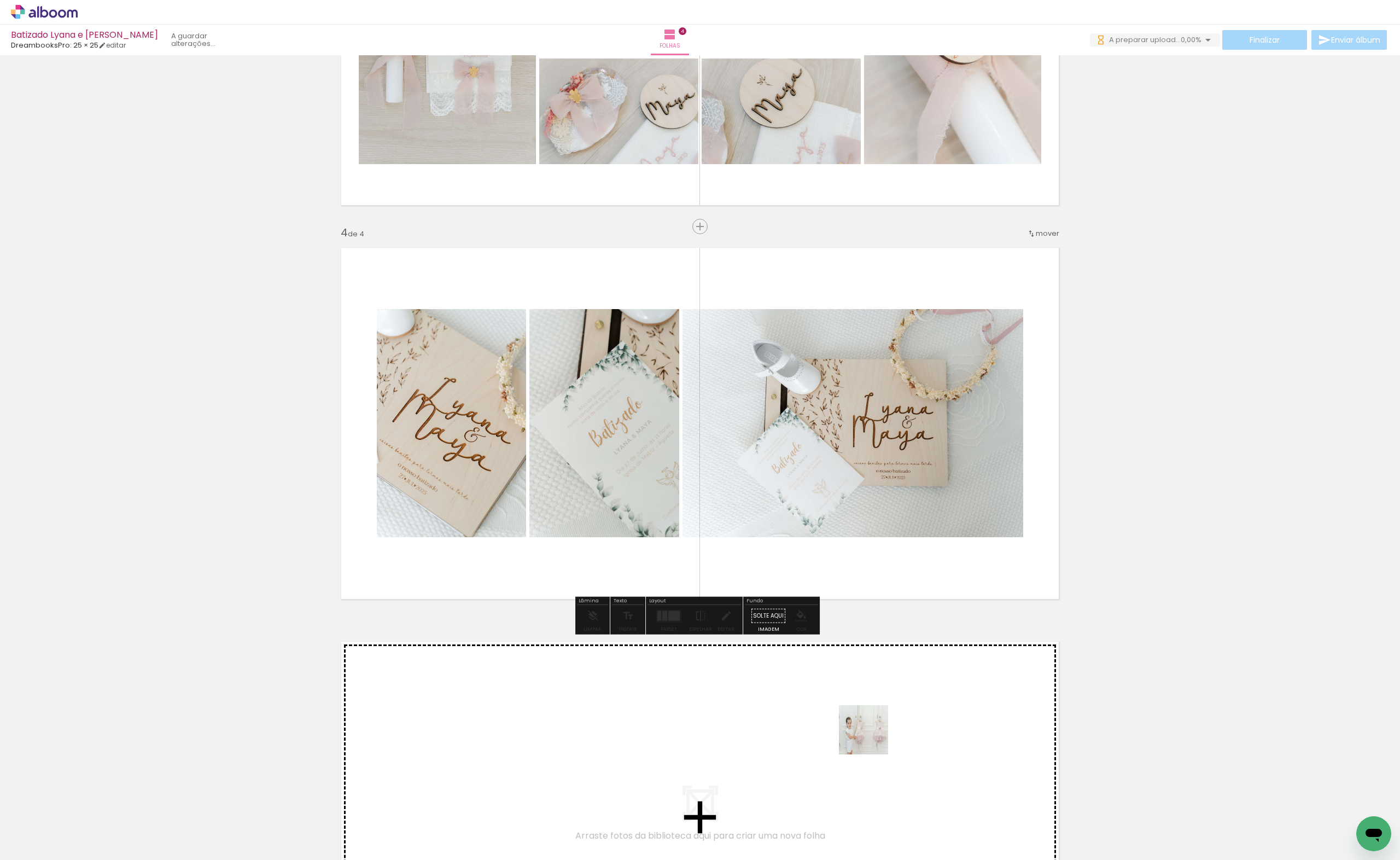
drag, startPoint x: 1101, startPoint y: 777, endPoint x: 1272, endPoint y: 816, distance: 175.4
click at [871, 738] on quentale-workspace at bounding box center [700, 430] width 1400 height 860
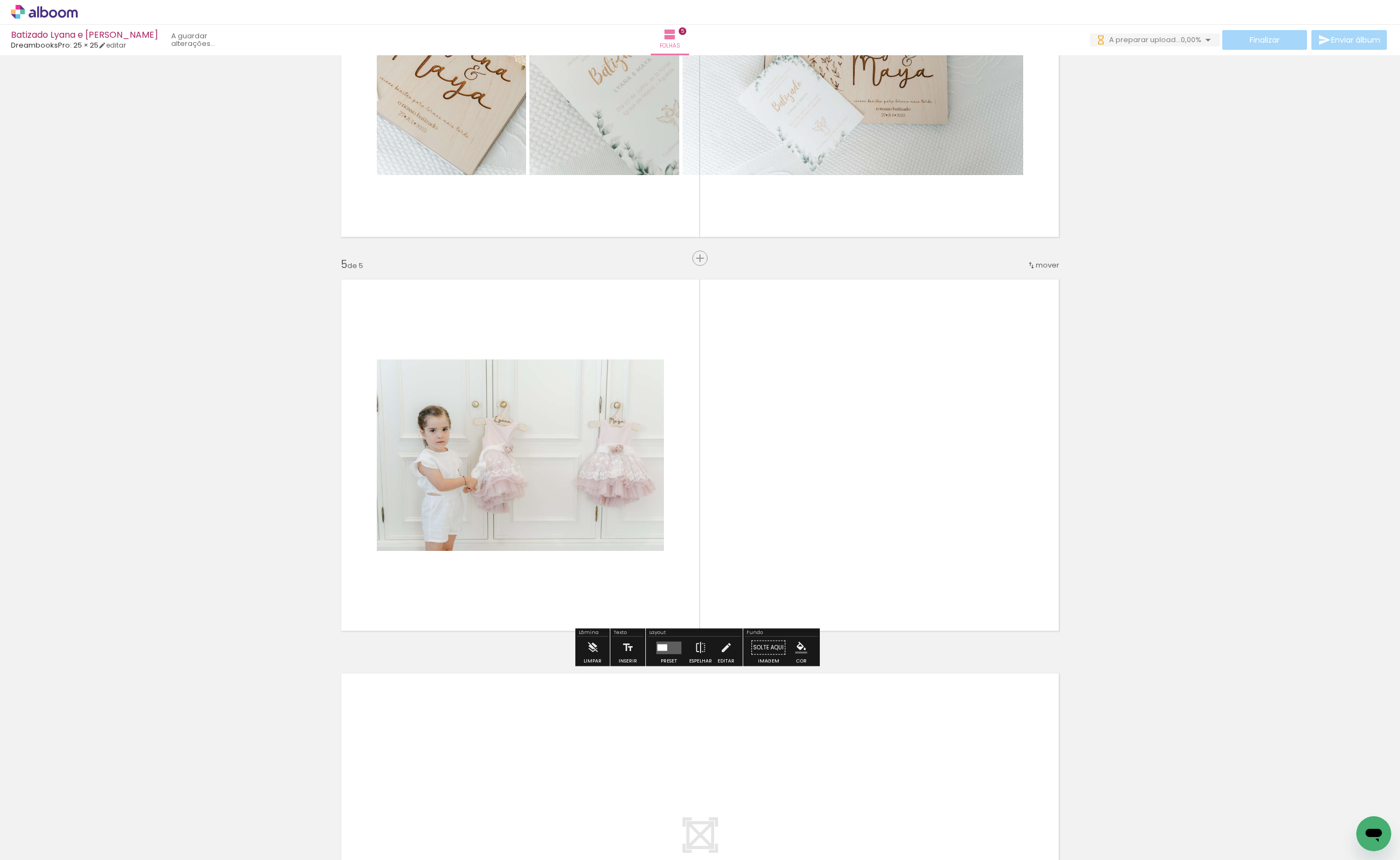
scroll to position [1423, 0]
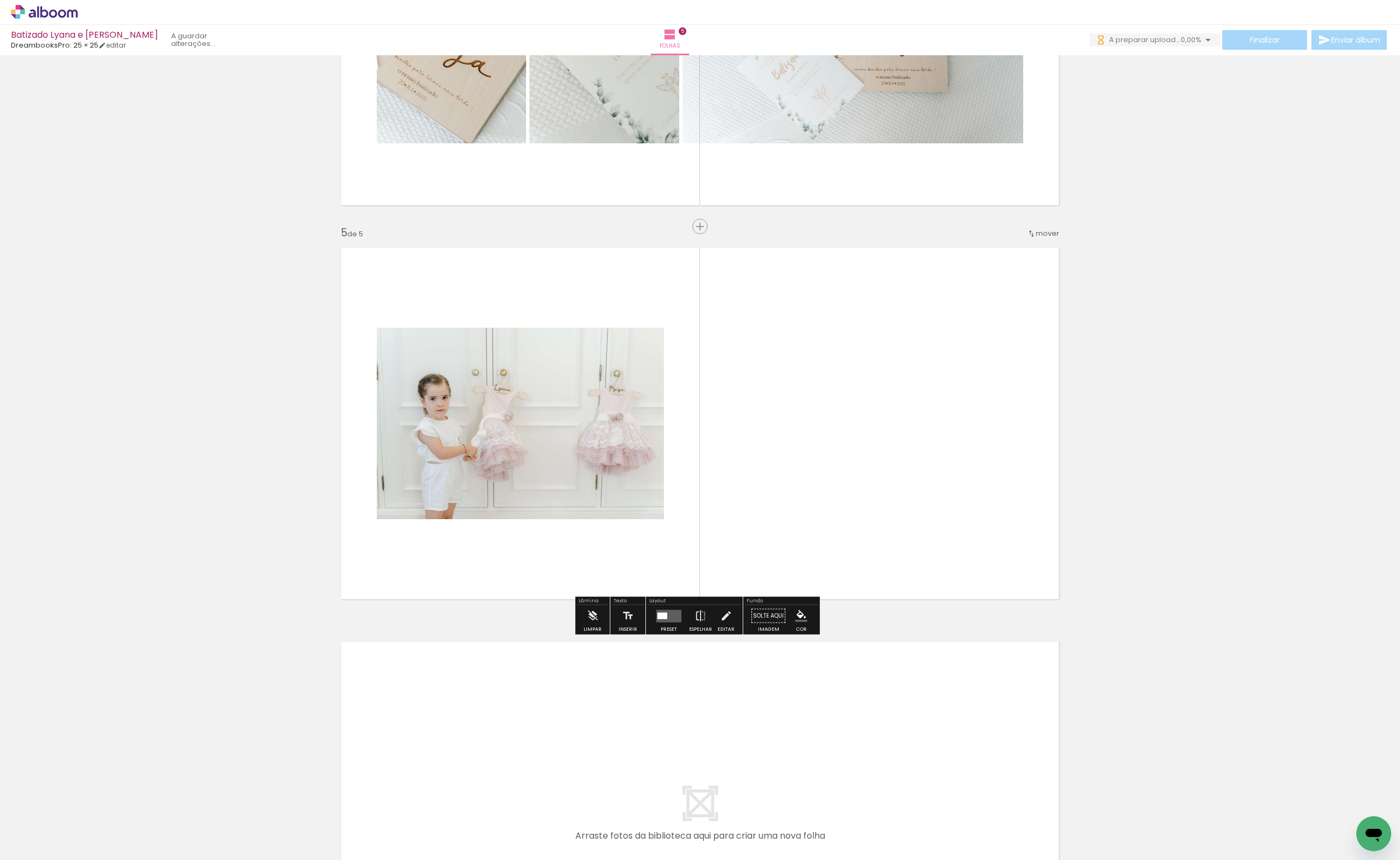
drag, startPoint x: 1272, startPoint y: 824, endPoint x: 749, endPoint y: 437, distance: 650.6
click at [749, 437] on quentale-workspace at bounding box center [700, 430] width 1400 height 860
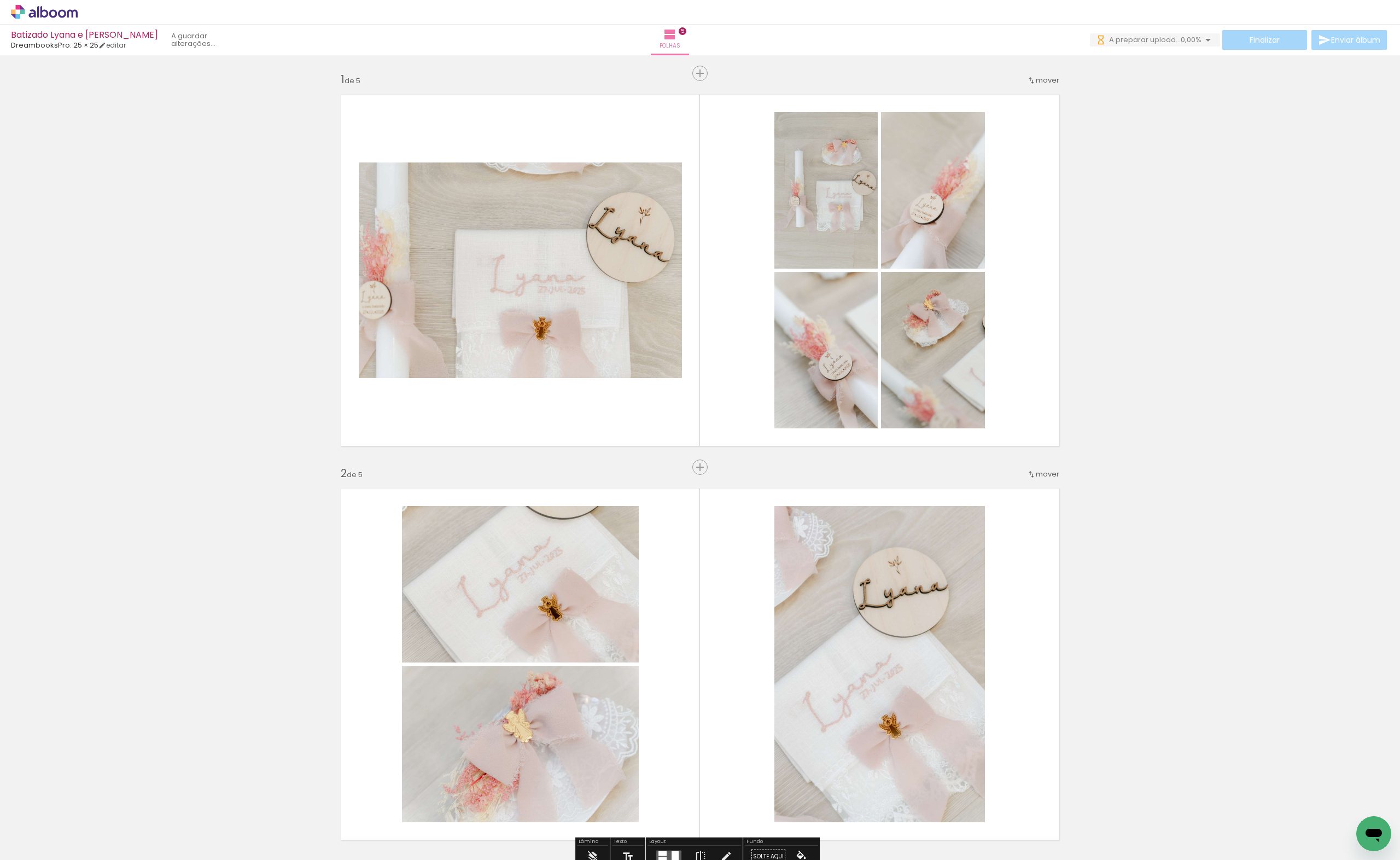
scroll to position [0, 0]
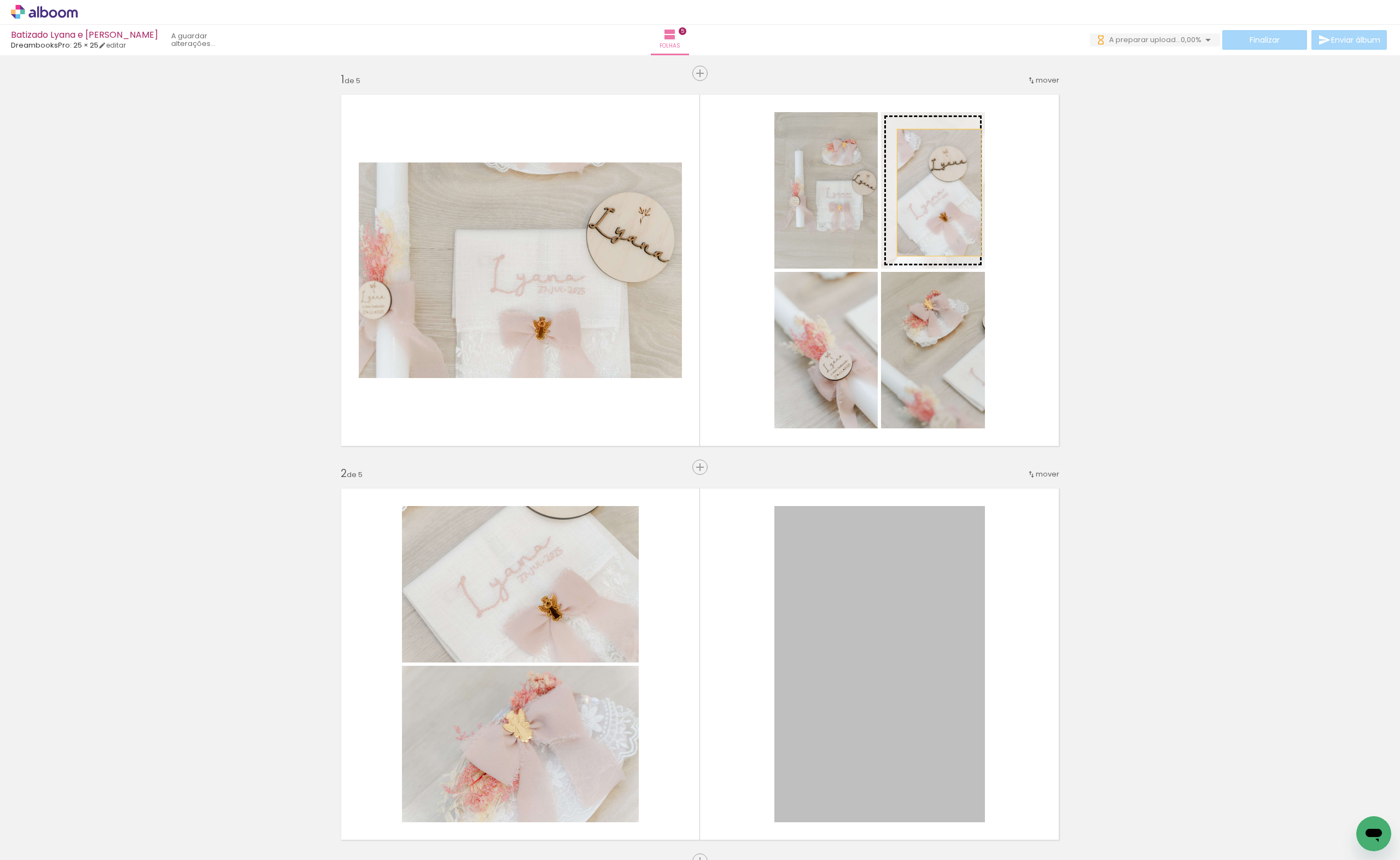
drag, startPoint x: 929, startPoint y: 664, endPoint x: 935, endPoint y: 192, distance: 472.0
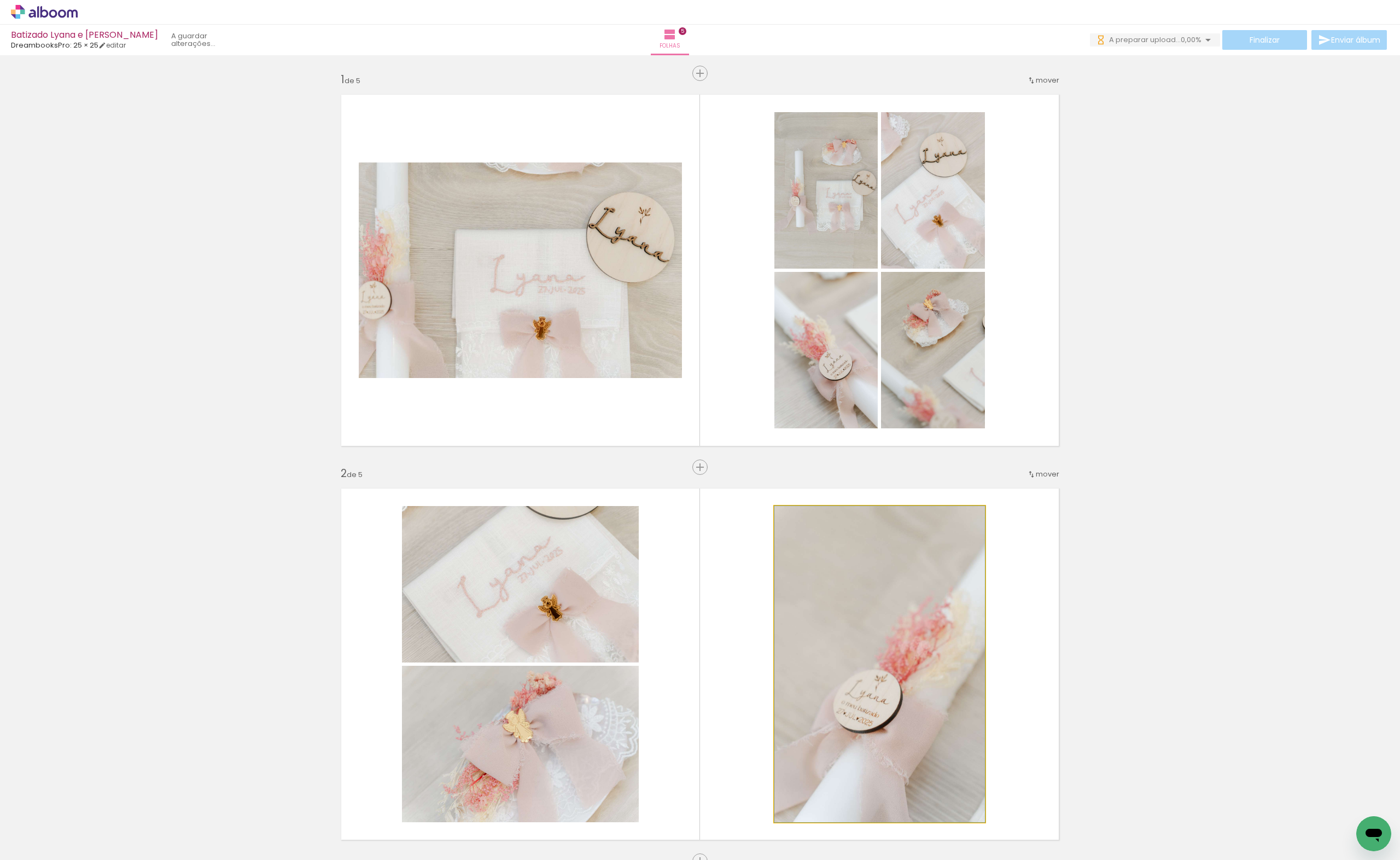
drag, startPoint x: 941, startPoint y: 673, endPoint x: 1185, endPoint y: 631, distance: 247.6
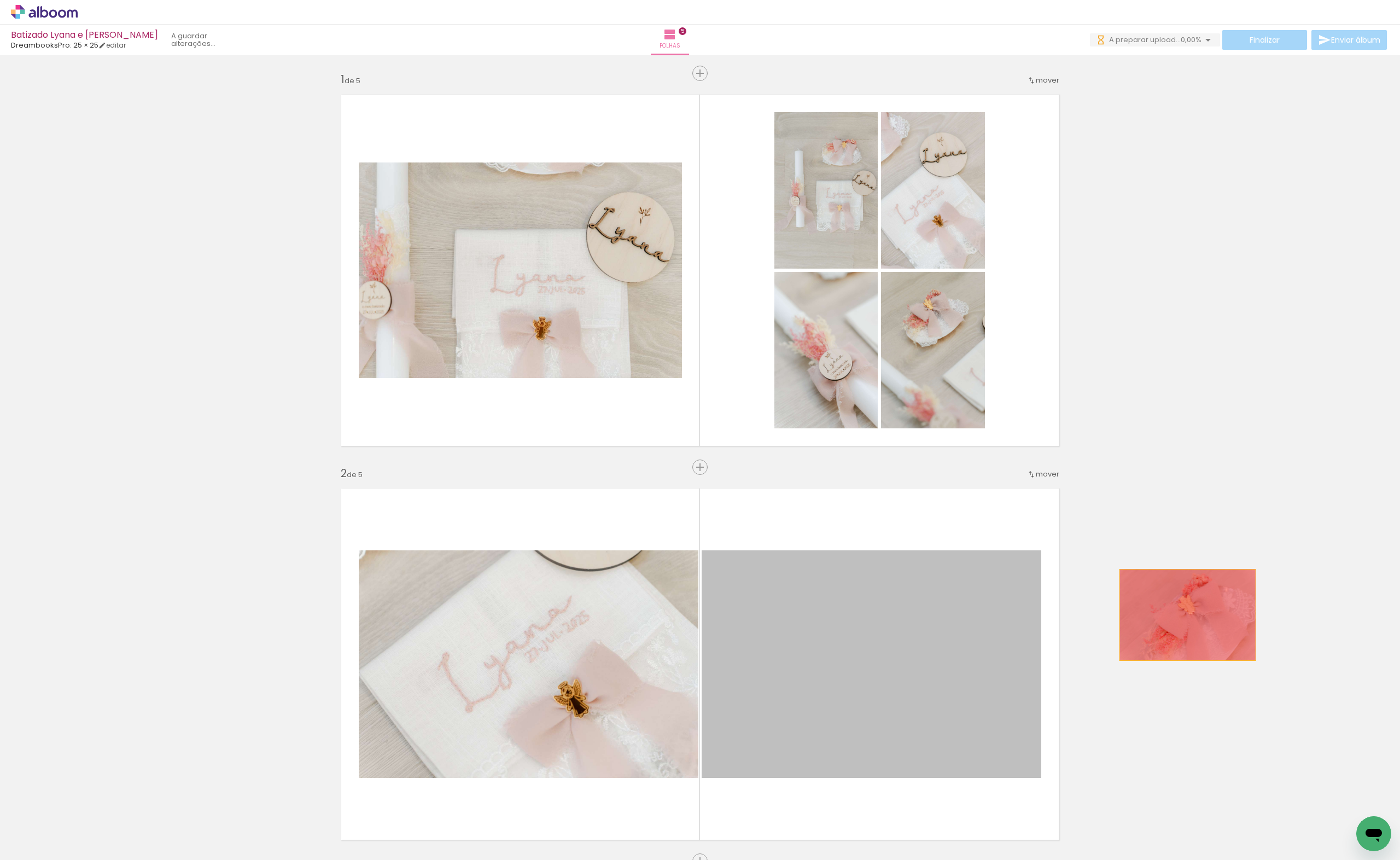
drag, startPoint x: 963, startPoint y: 658, endPoint x: 1249, endPoint y: 600, distance: 291.8
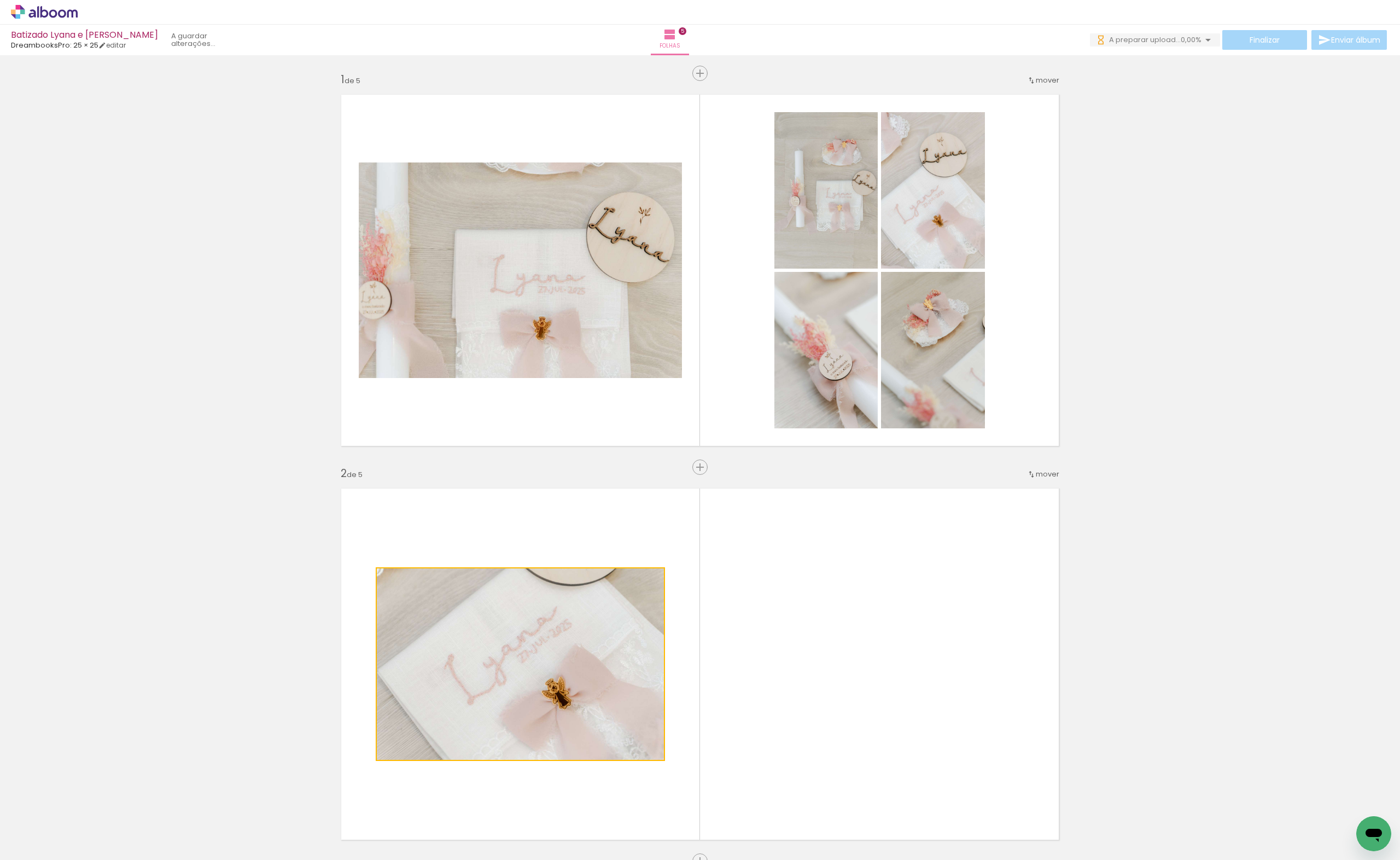
drag, startPoint x: 598, startPoint y: 684, endPoint x: 198, endPoint y: 651, distance: 401.4
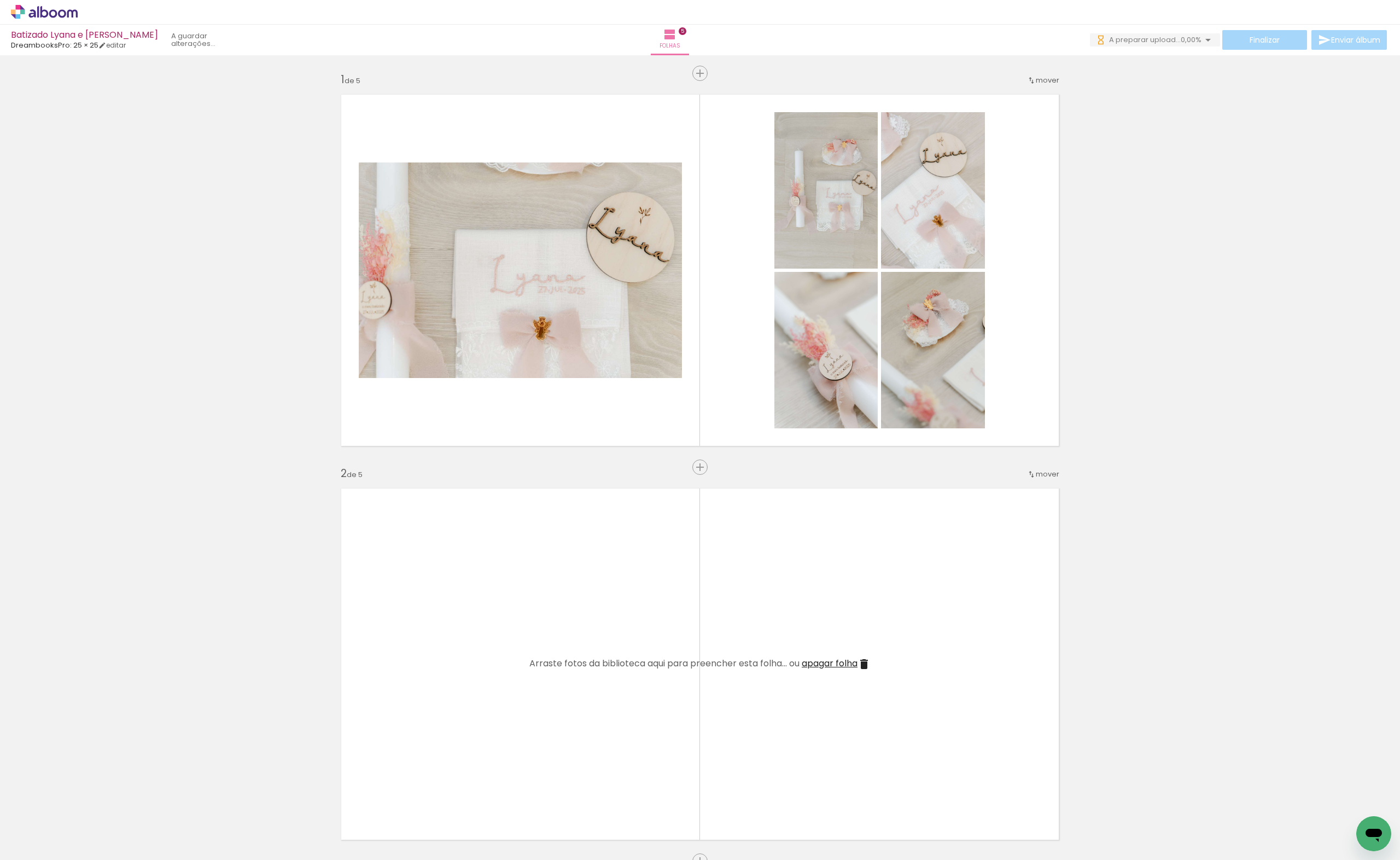
click at [827, 657] on quentale-layouter at bounding box center [700, 664] width 733 height 367
click at [828, 664] on span "apagar folha" at bounding box center [829, 663] width 56 height 12
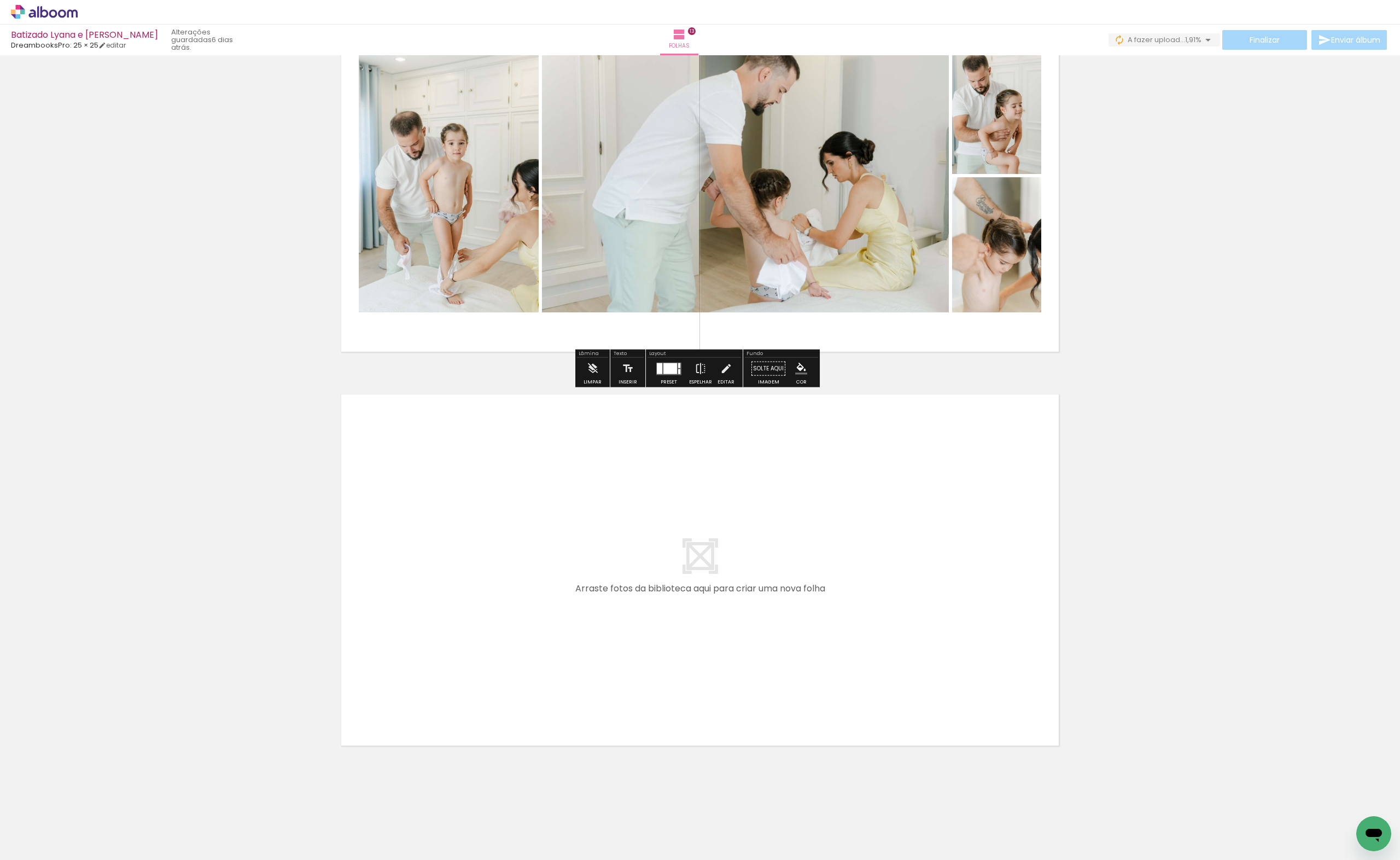
scroll to position [0, 2733]
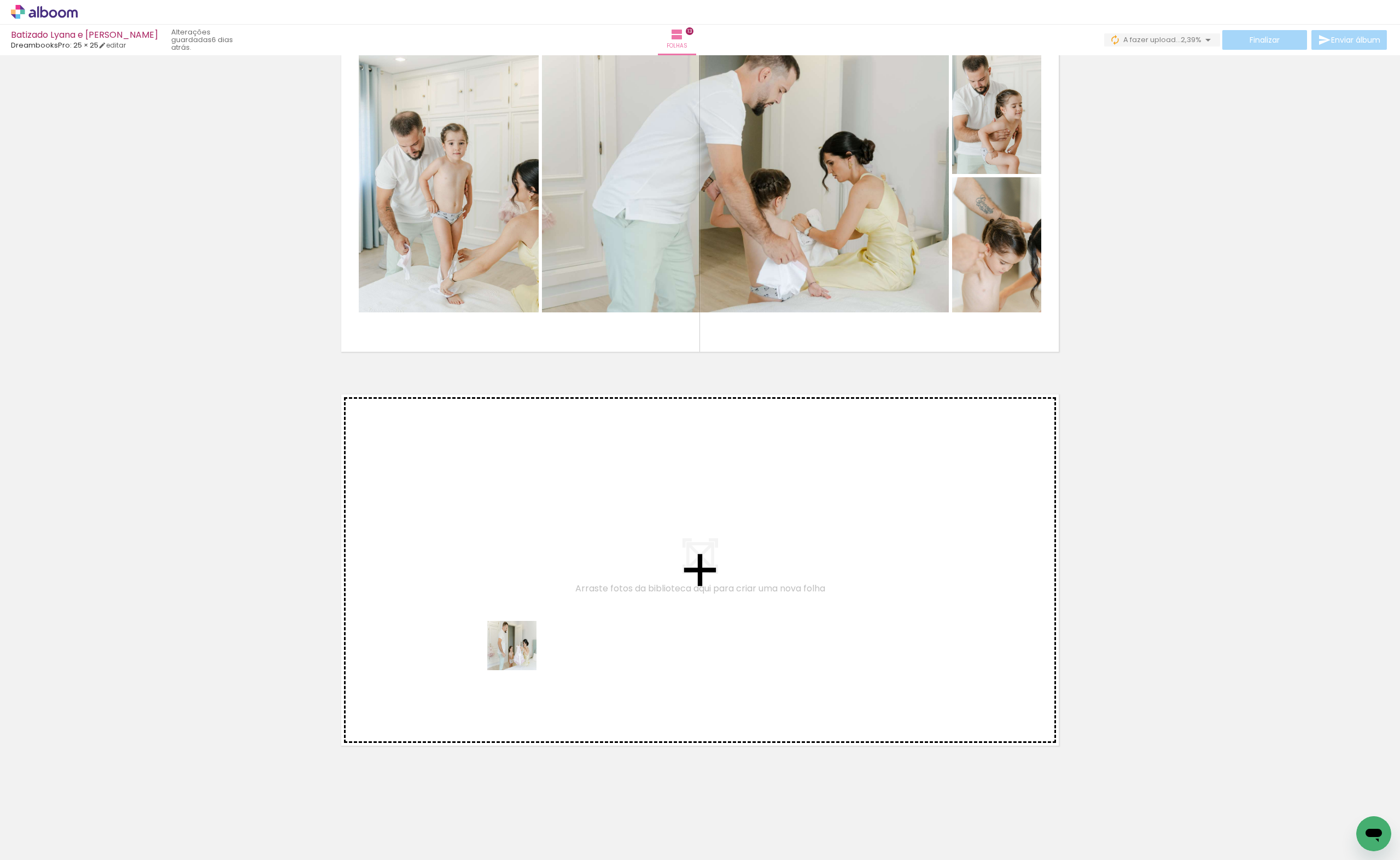
drag, startPoint x: 496, startPoint y: 828, endPoint x: 520, endPoint y: 654, distance: 175.6
click at [520, 654] on quentale-workspace at bounding box center [700, 430] width 1400 height 860
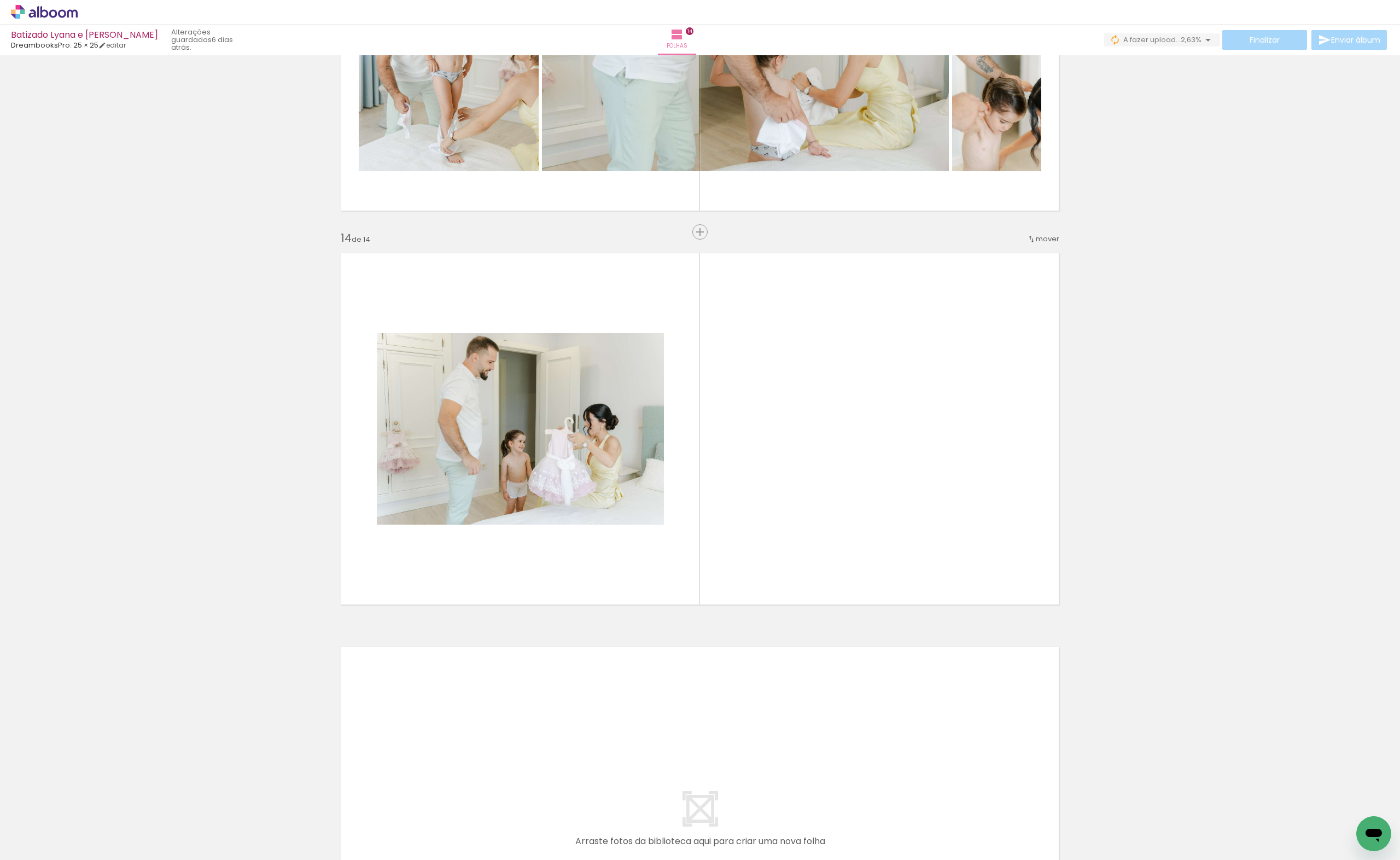
scroll to position [4968, 0]
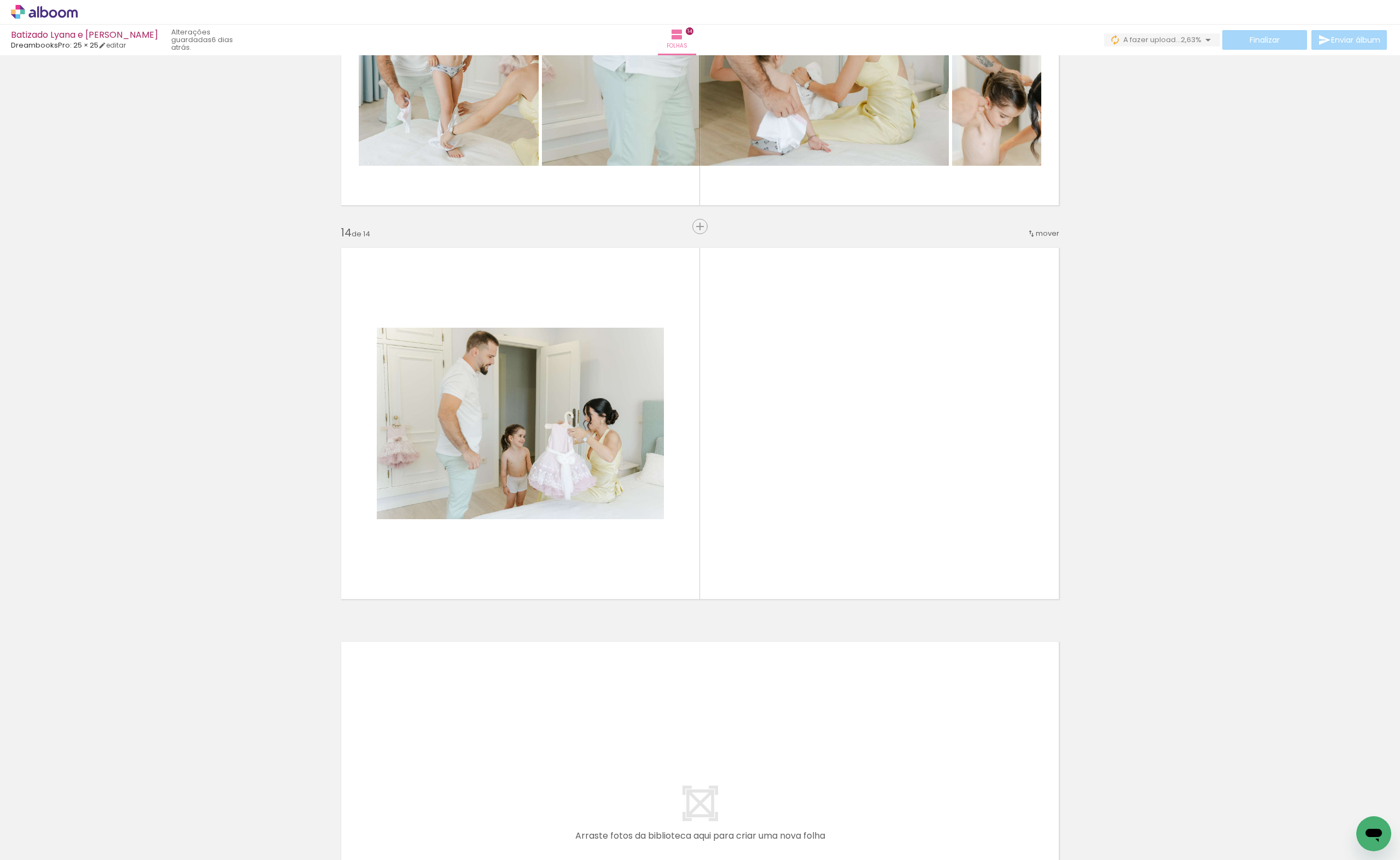
drag, startPoint x: 641, startPoint y: 822, endPoint x: 731, endPoint y: 603, distance: 236.8
click at [748, 466] on quentale-workspace at bounding box center [700, 430] width 1400 height 860
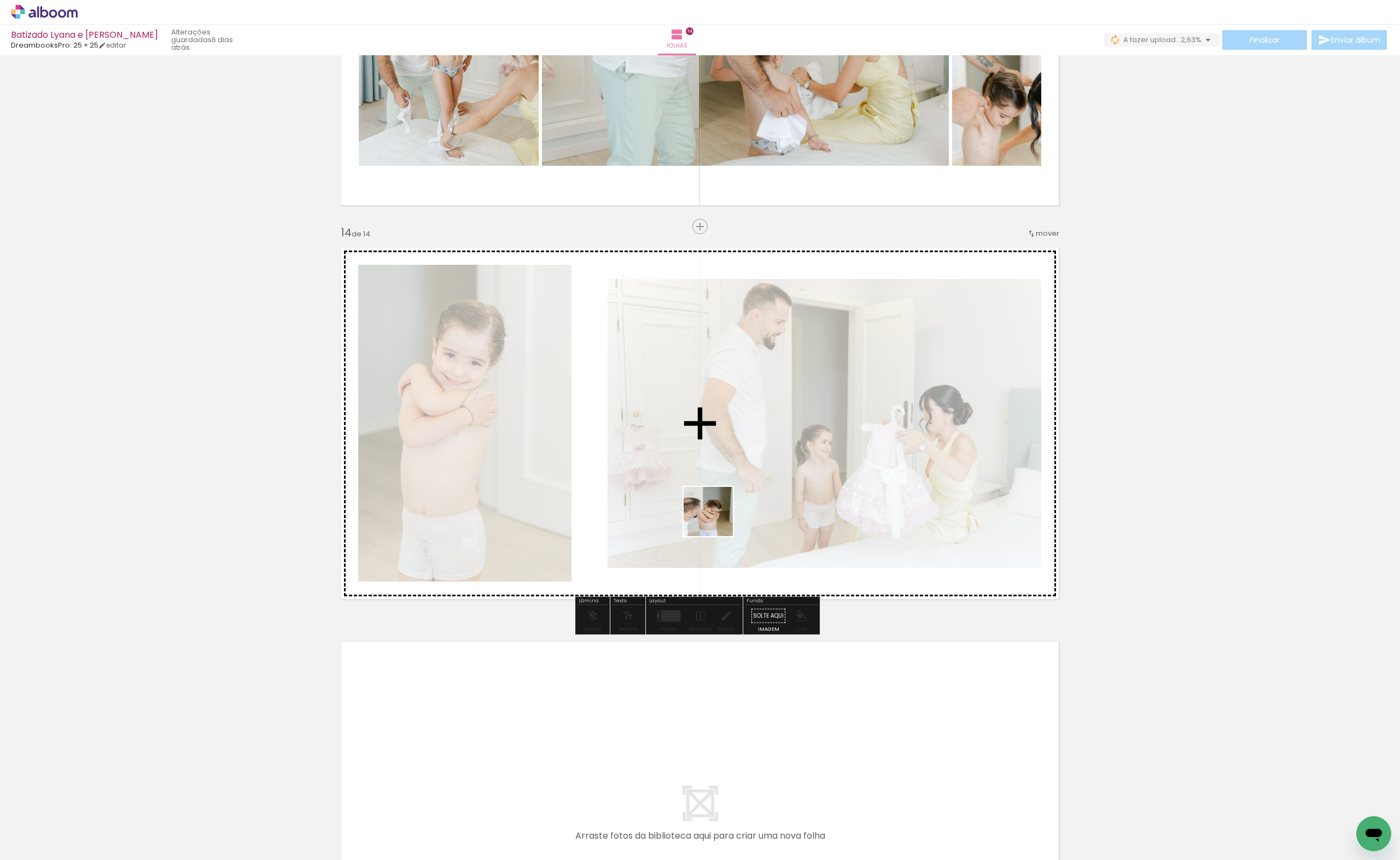
drag, startPoint x: 685, startPoint y: 807, endPoint x: 717, endPoint y: 518, distance: 290.8
click at [717, 518] on quentale-workspace at bounding box center [700, 430] width 1400 height 860
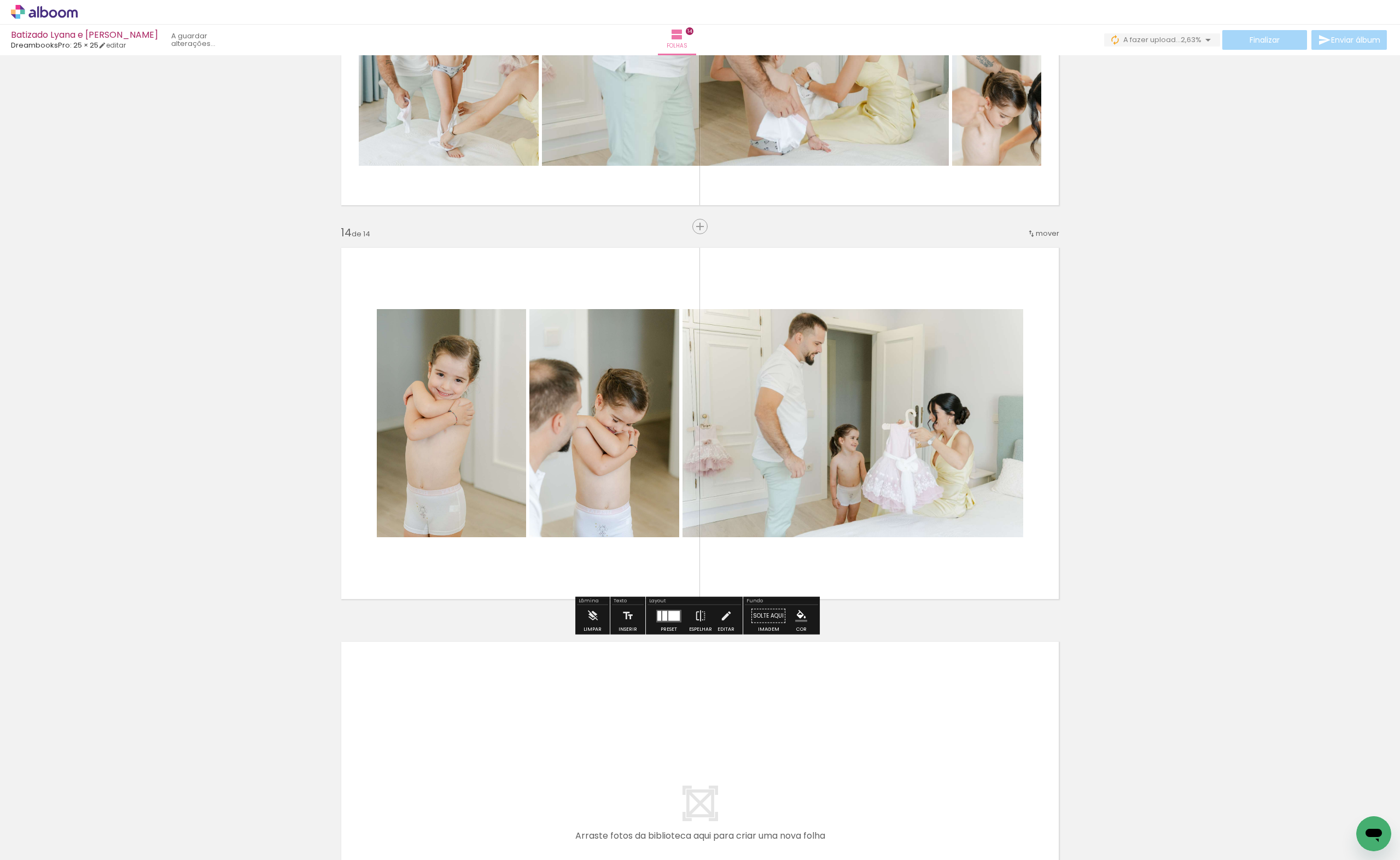
drag, startPoint x: 756, startPoint y: 815, endPoint x: 818, endPoint y: 775, distance: 73.8
click at [760, 433] on quentale-workspace at bounding box center [700, 430] width 1400 height 860
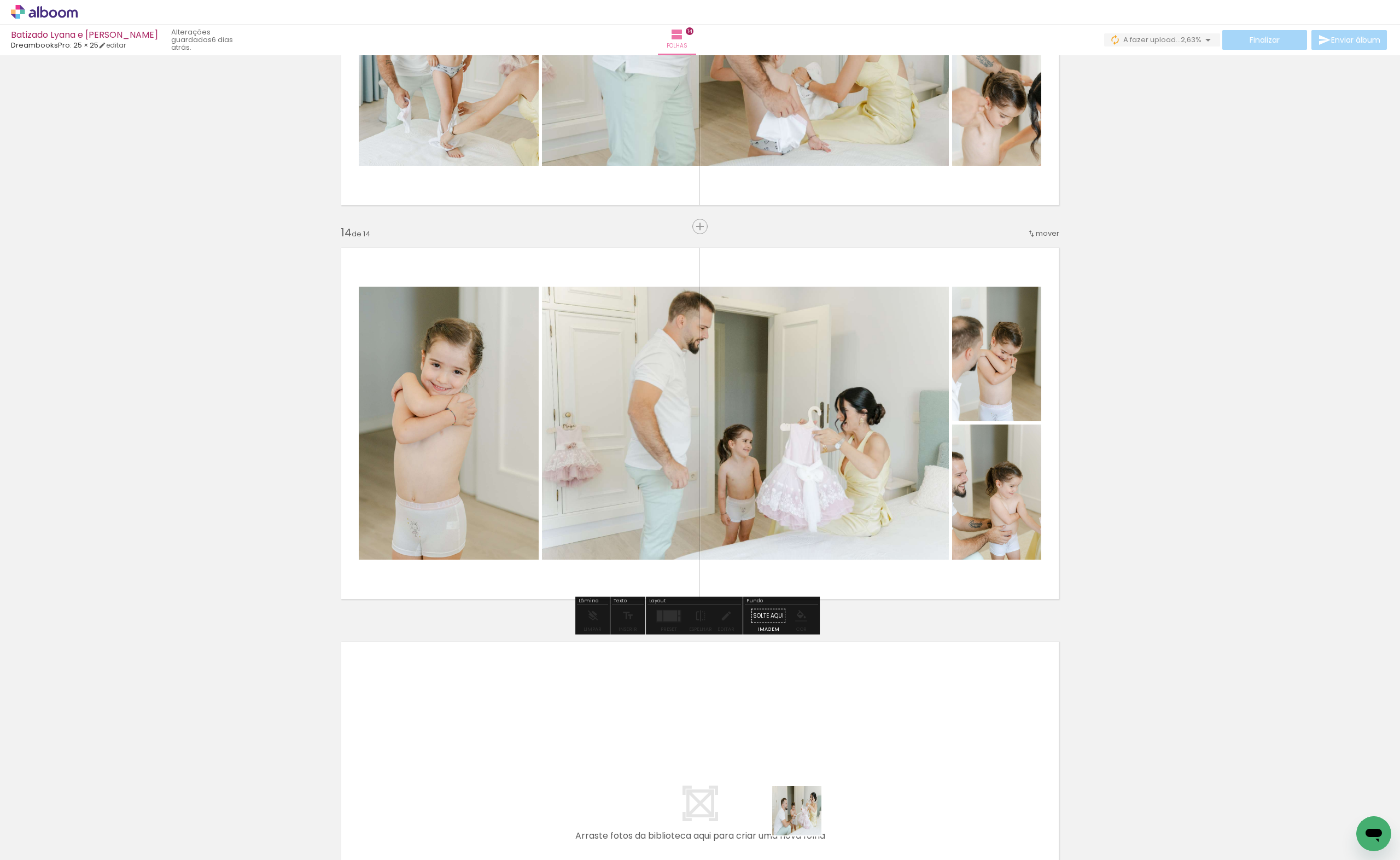
drag, startPoint x: 805, startPoint y: 819, endPoint x: 873, endPoint y: 774, distance: 81.5
click at [804, 511] on quentale-workspace at bounding box center [700, 430] width 1400 height 860
